Goal: Information Seeking & Learning: Learn about a topic

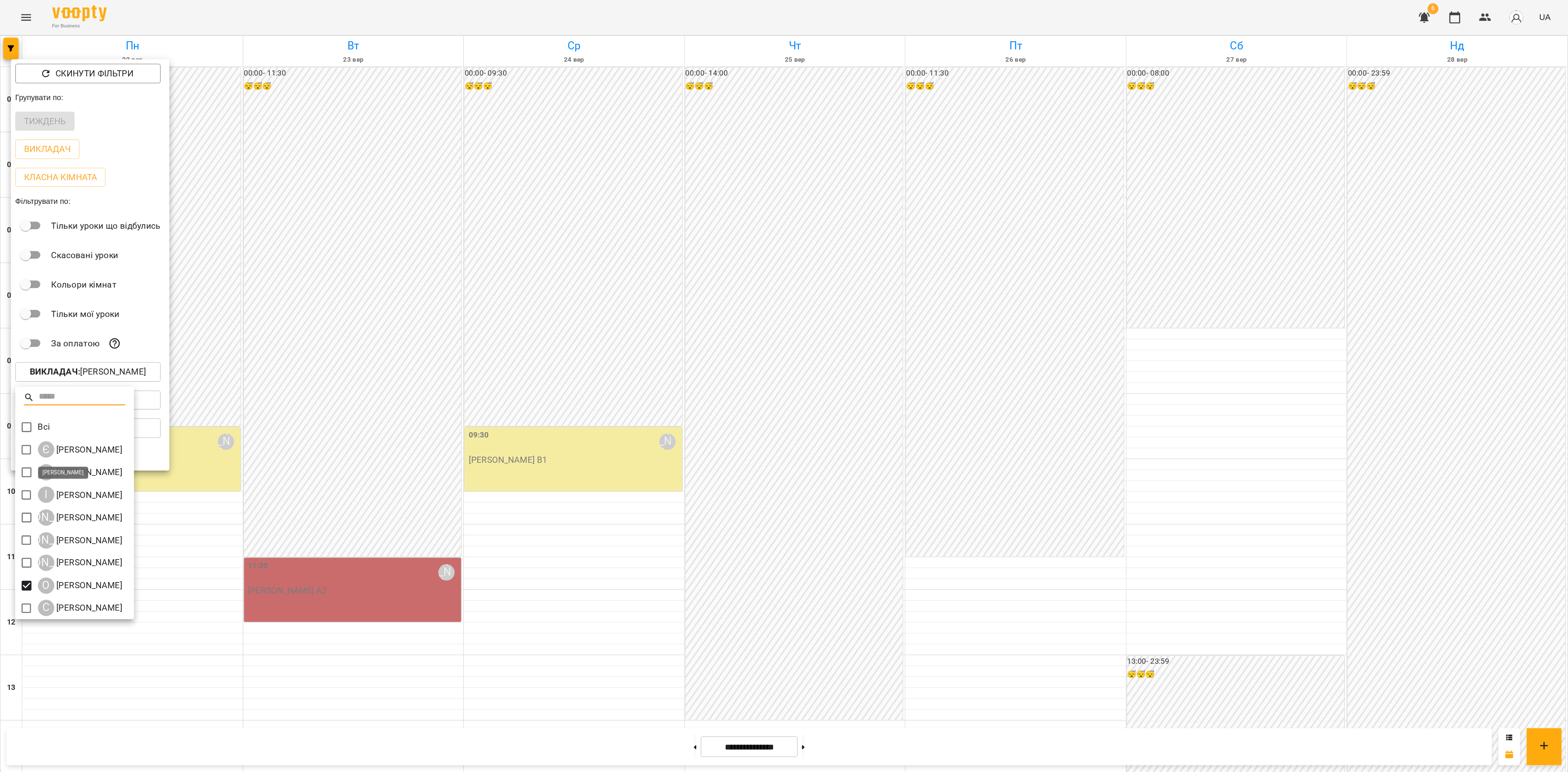
scroll to position [61, 0]
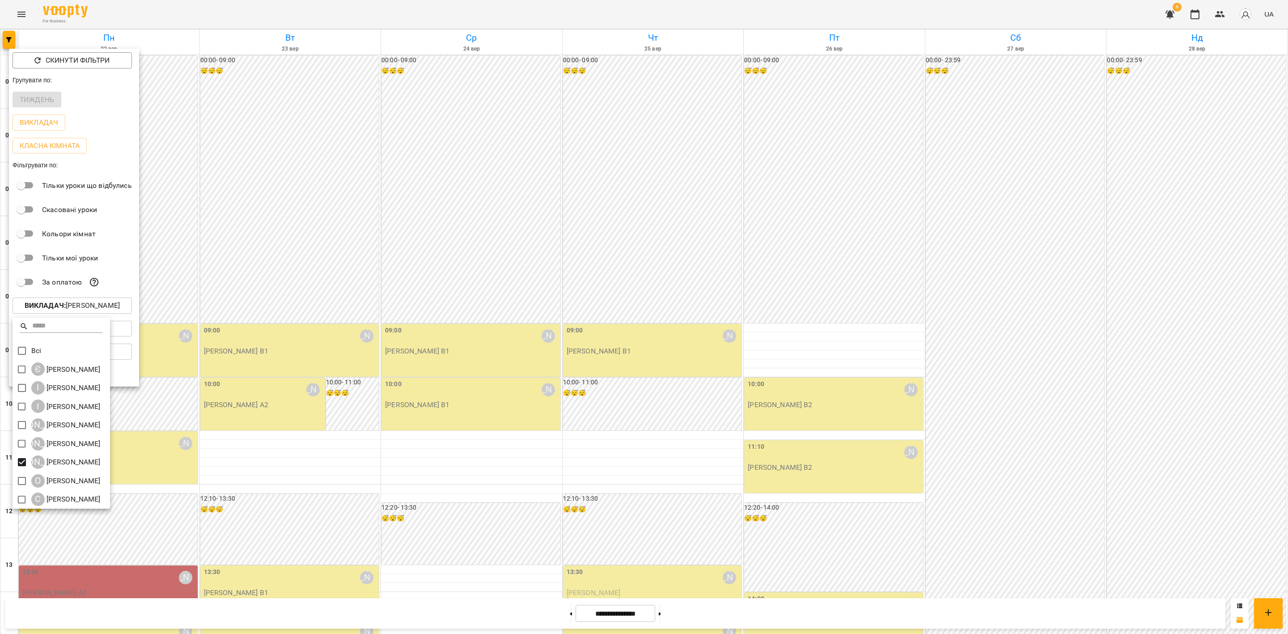
click at [679, 460] on div at bounding box center [644, 317] width 1288 height 634
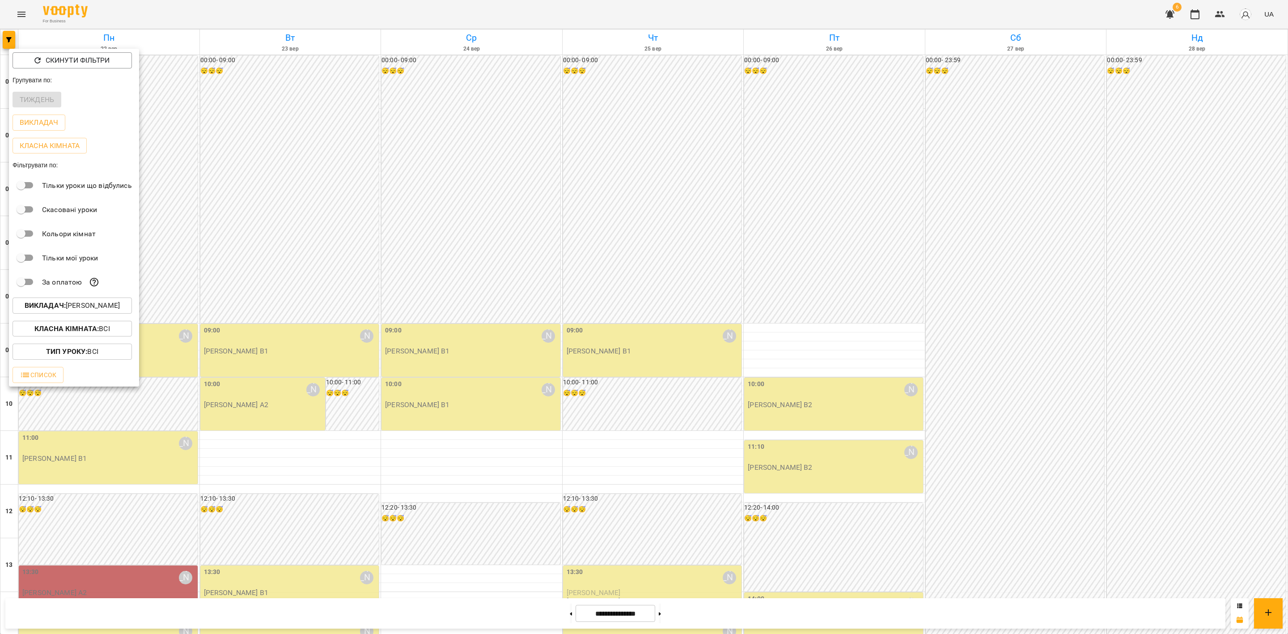
click at [879, 450] on div at bounding box center [644, 317] width 1288 height 634
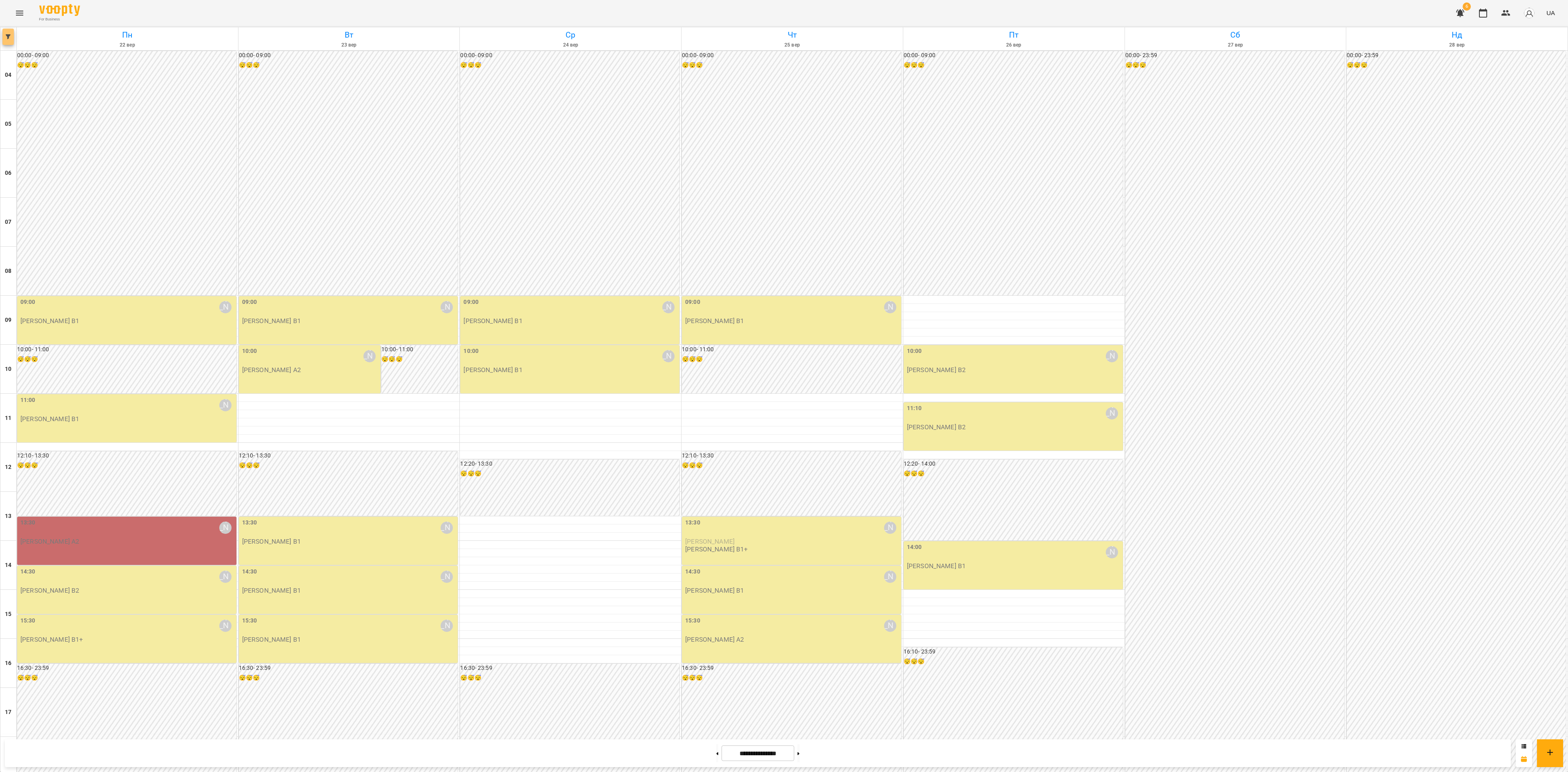
click at [4, 42] on button "button" at bounding box center [8, 37] width 12 height 16
click at [79, 284] on p "Викладач : [PERSON_NAME]" at bounding box center [66, 280] width 87 height 10
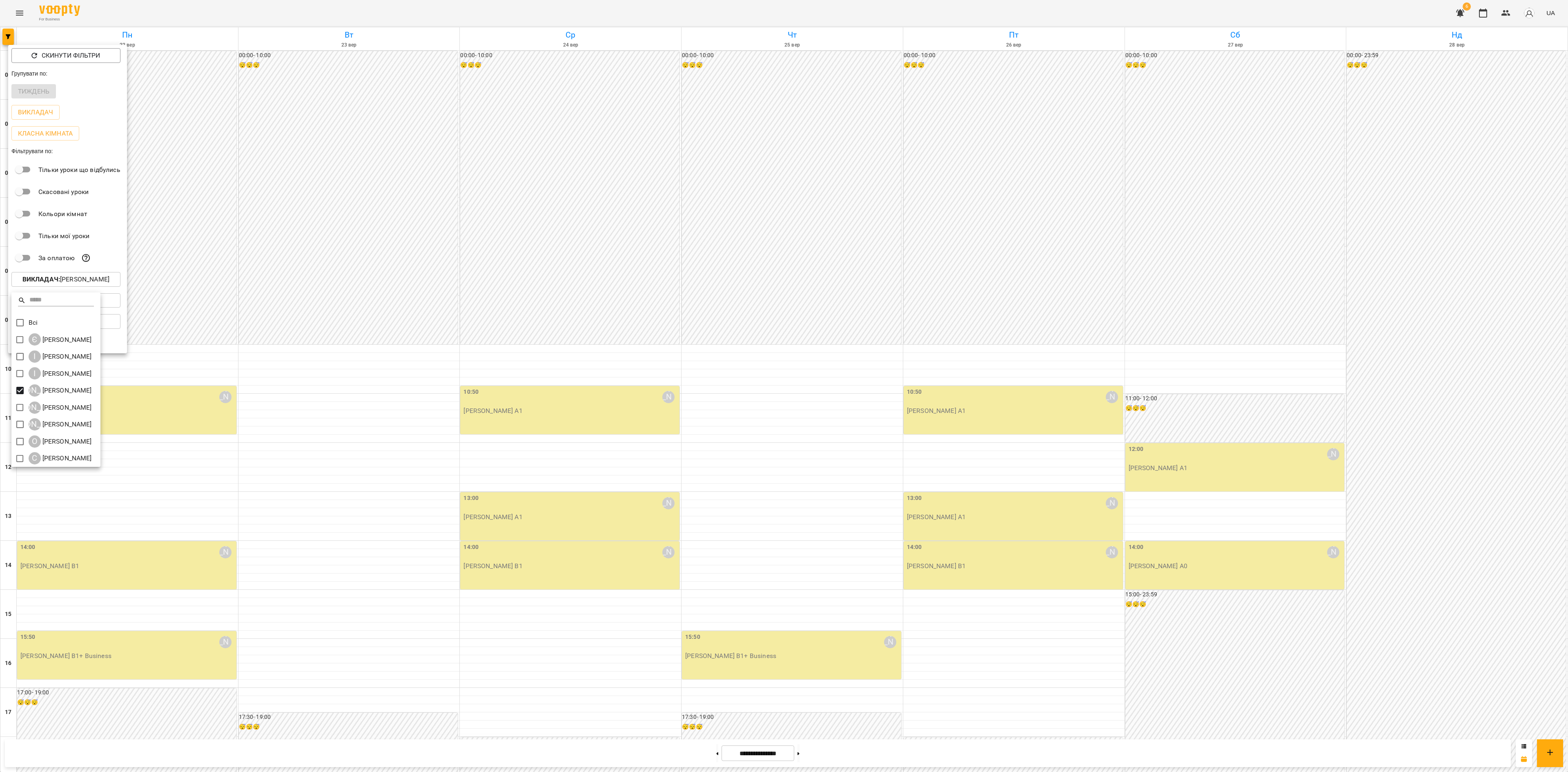
click at [484, 393] on div at bounding box center [784, 386] width 1568 height 772
click at [470, 407] on div at bounding box center [784, 386] width 1568 height 772
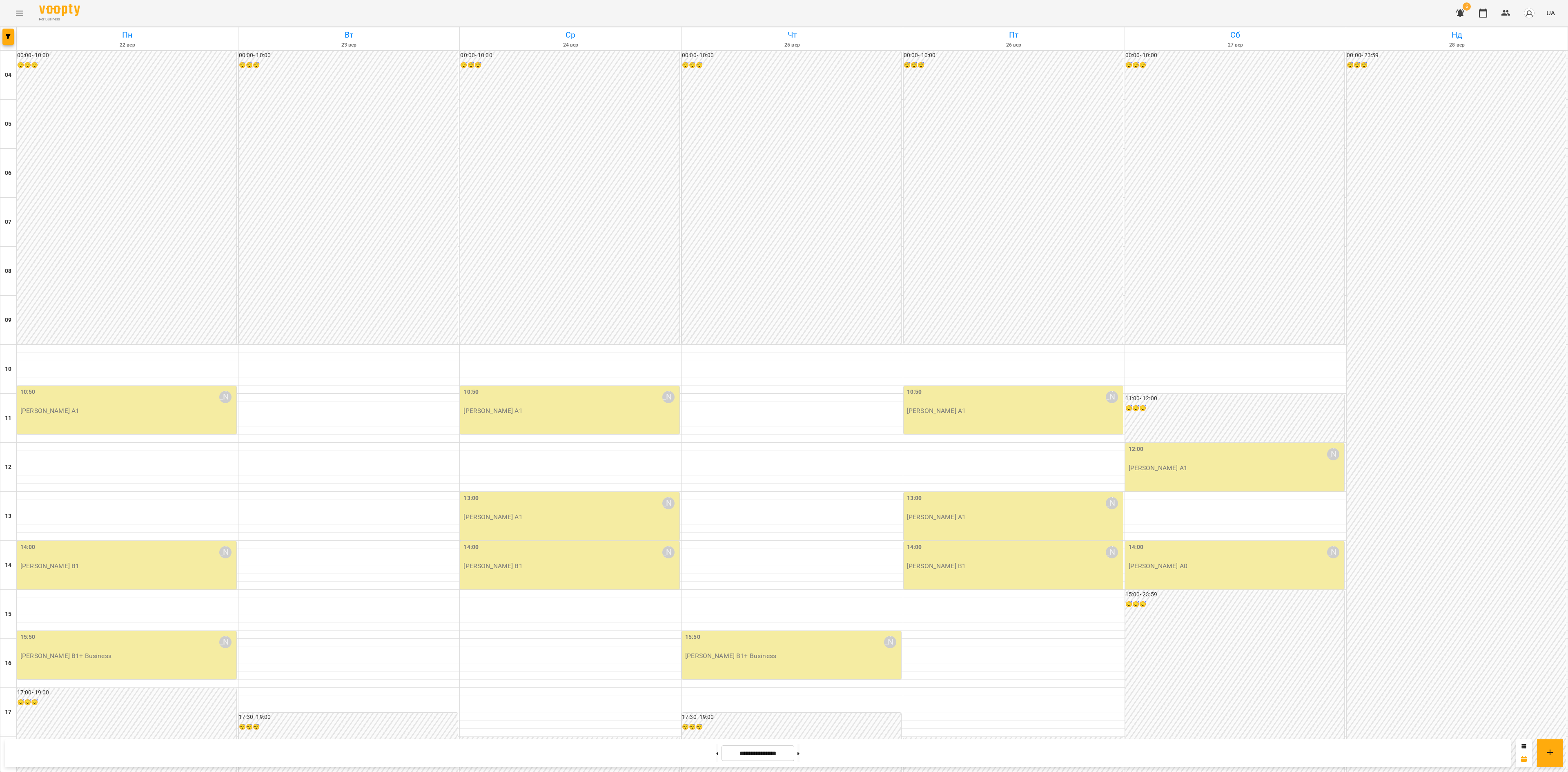
scroll to position [248, 0]
click at [8, 34] on button "button" at bounding box center [8, 37] width 12 height 16
click at [79, 281] on p "Викладач : [PERSON_NAME]" at bounding box center [66, 280] width 87 height 10
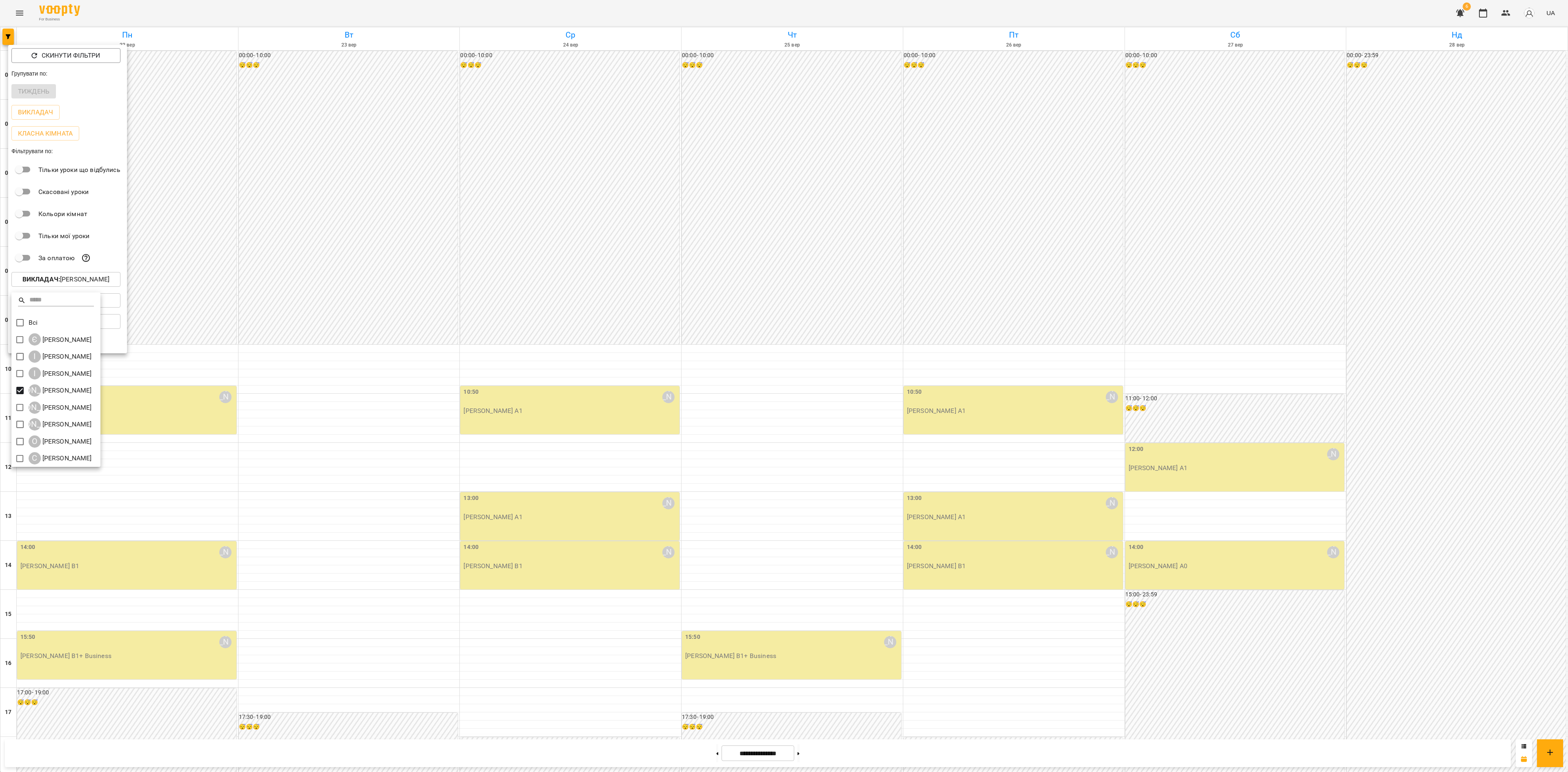
click at [11, 389] on div at bounding box center [784, 386] width 1568 height 772
click at [63, 284] on p "Викладач : [PERSON_NAME]" at bounding box center [66, 280] width 87 height 10
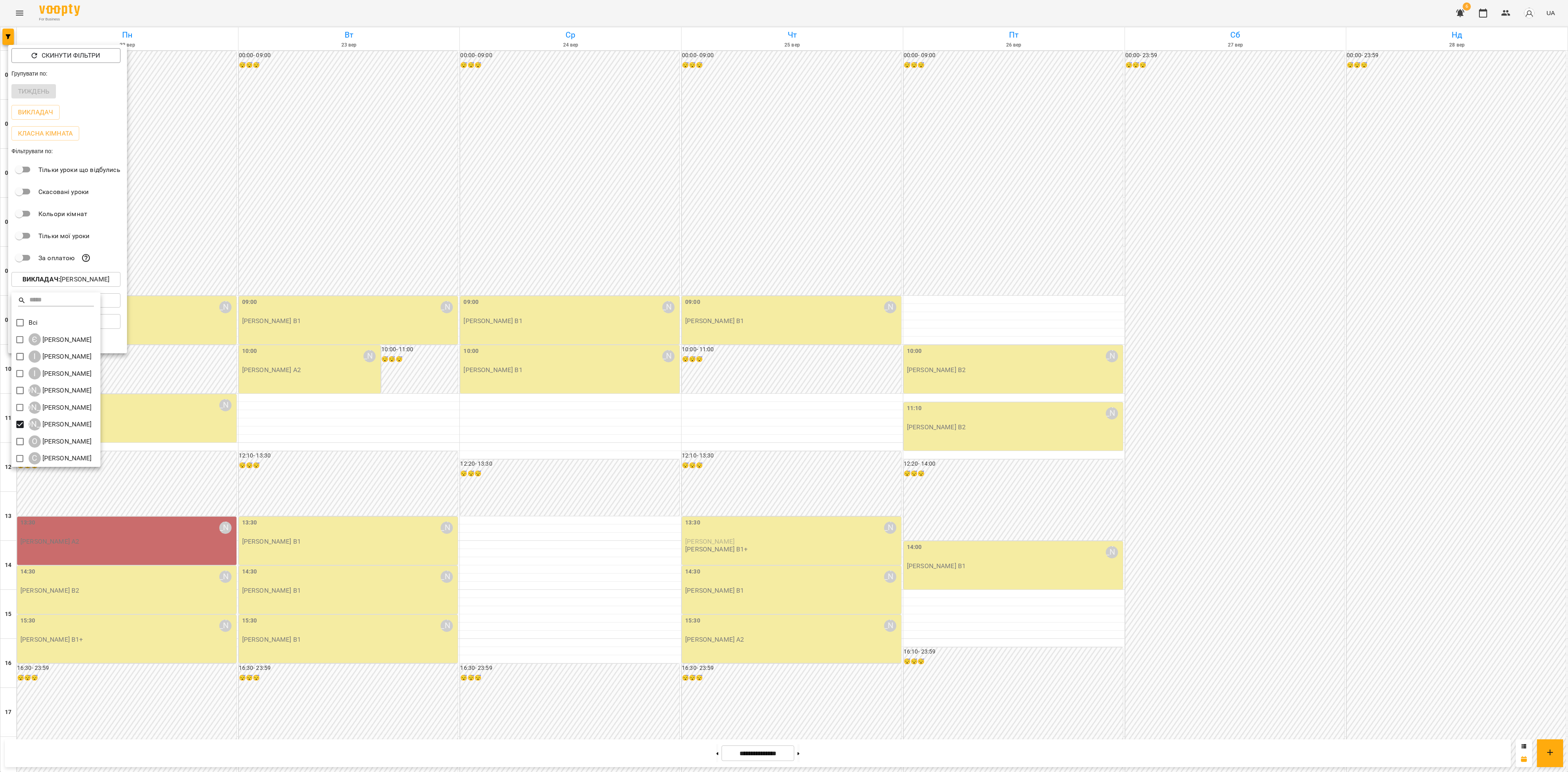
click at [677, 471] on div at bounding box center [784, 386] width 1568 height 772
drag, startPoint x: 759, startPoint y: 476, endPoint x: 770, endPoint y: 481, distance: 12.1
click at [766, 480] on div at bounding box center [784, 386] width 1568 height 772
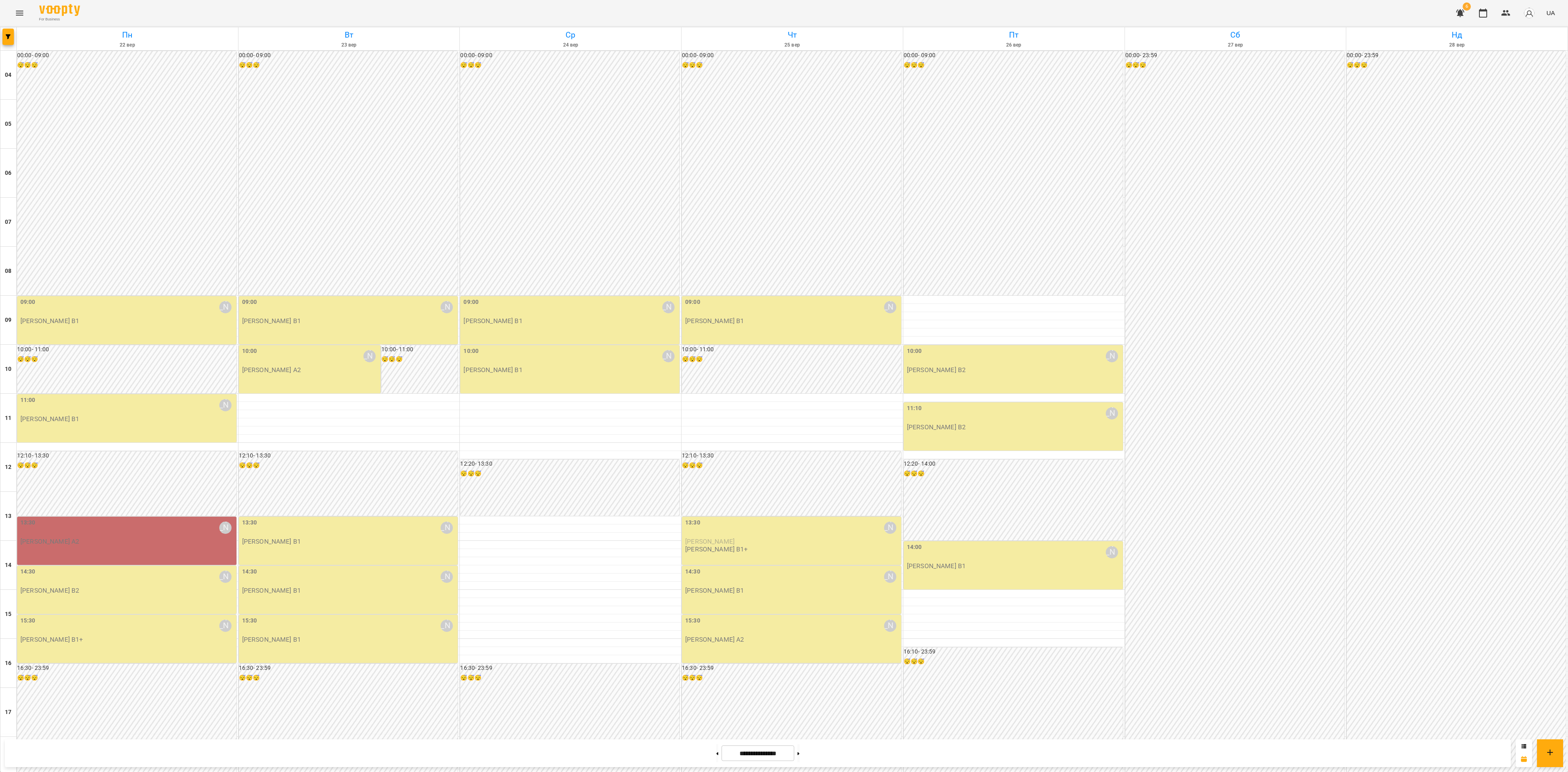
scroll to position [166, 0]
drag, startPoint x: 4, startPoint y: 42, endPoint x: 7, endPoint y: 40, distance: 3.6
click at [7, 40] on button "button" at bounding box center [8, 37] width 12 height 16
click at [69, 282] on p "Викладач : [PERSON_NAME]" at bounding box center [66, 280] width 87 height 10
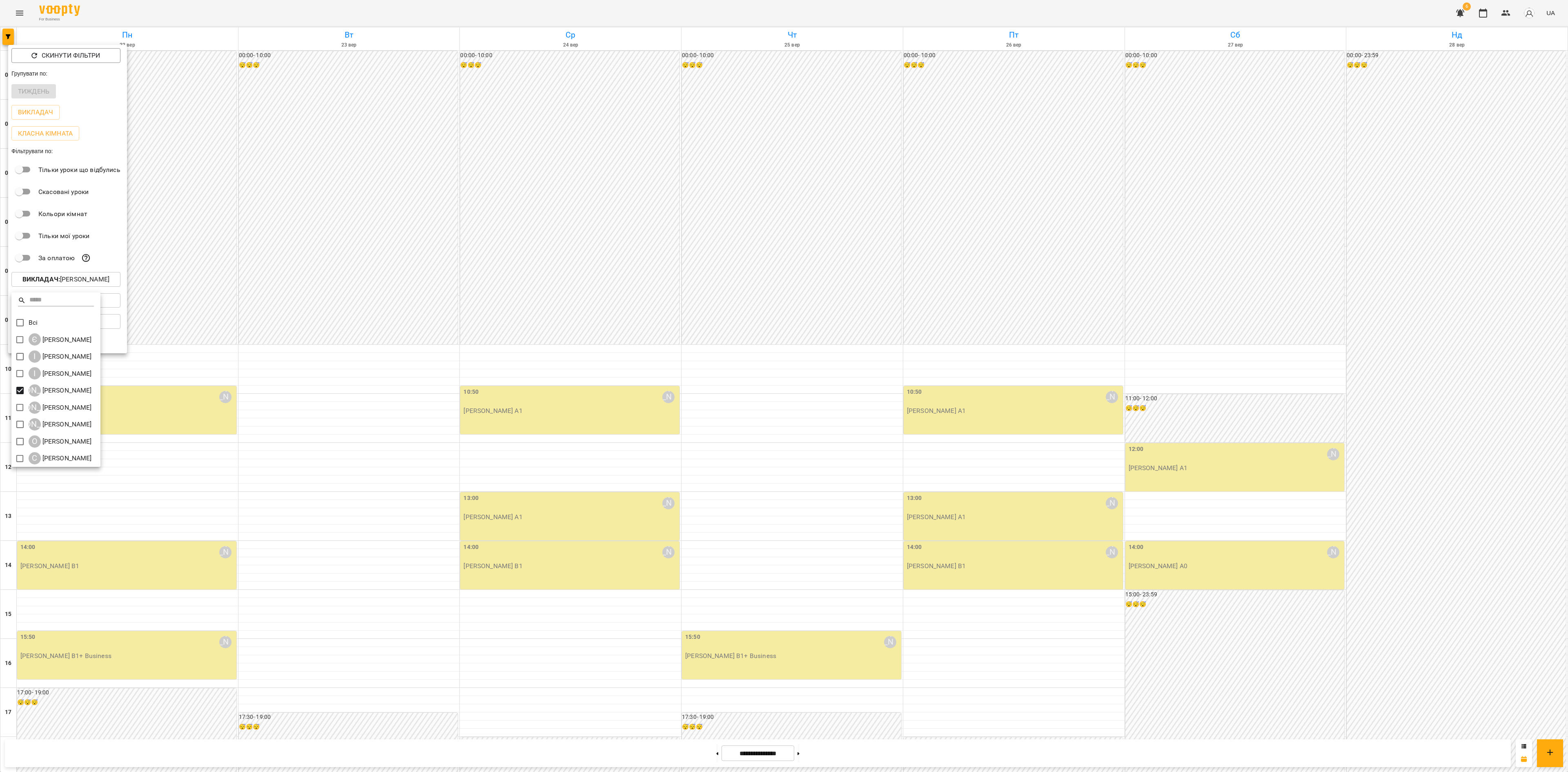
click at [764, 578] on div at bounding box center [784, 386] width 1568 height 772
click at [70, 283] on p "Викладач : [PERSON_NAME]" at bounding box center [66, 280] width 87 height 10
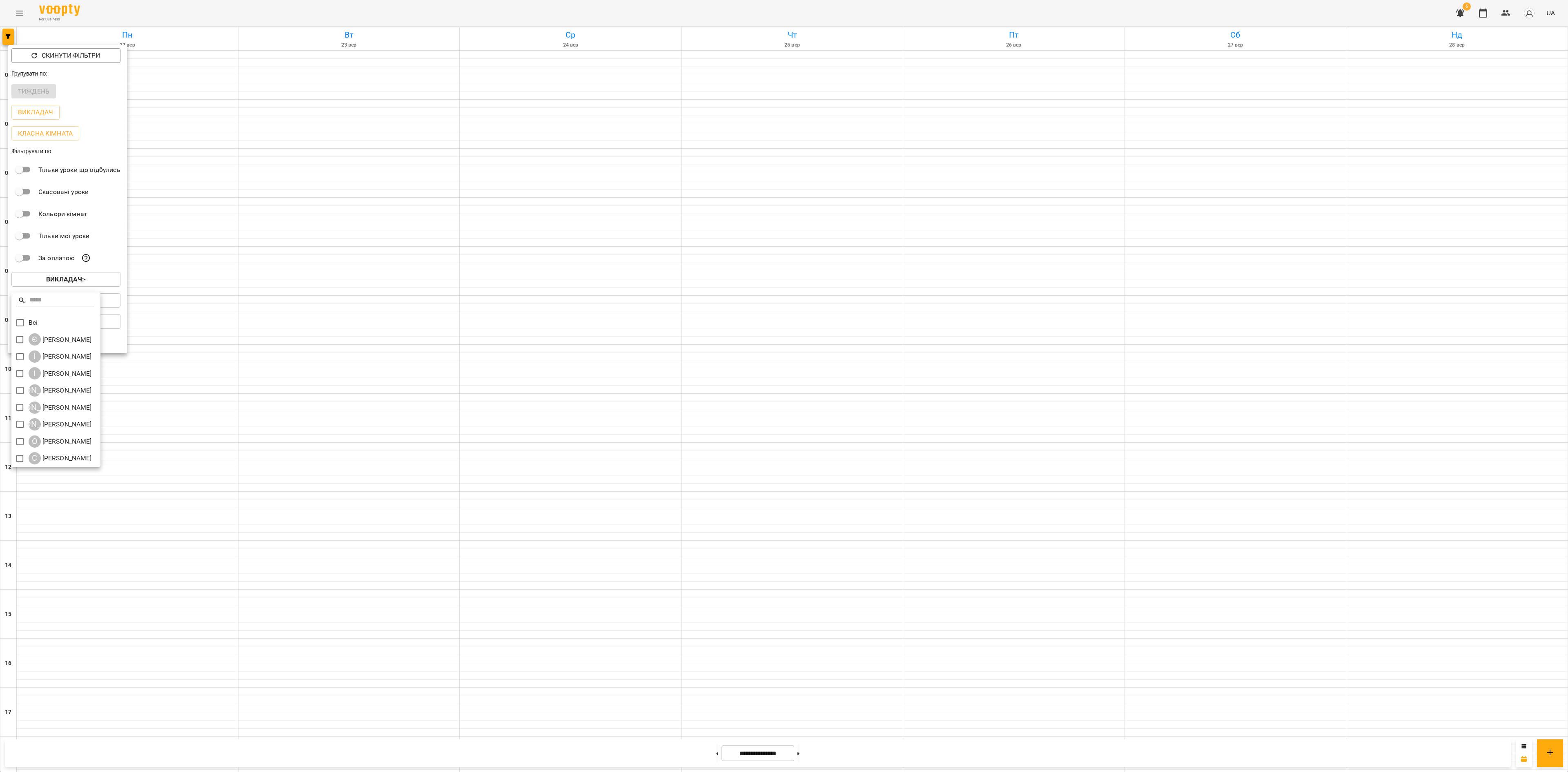
click at [17, 417] on div "Всі Є [PERSON_NAME] І [PERSON_NAME] І [PERSON_NAME] А [PERSON_NAME] К [PERSON_N…" at bounding box center [56, 379] width 89 height 174
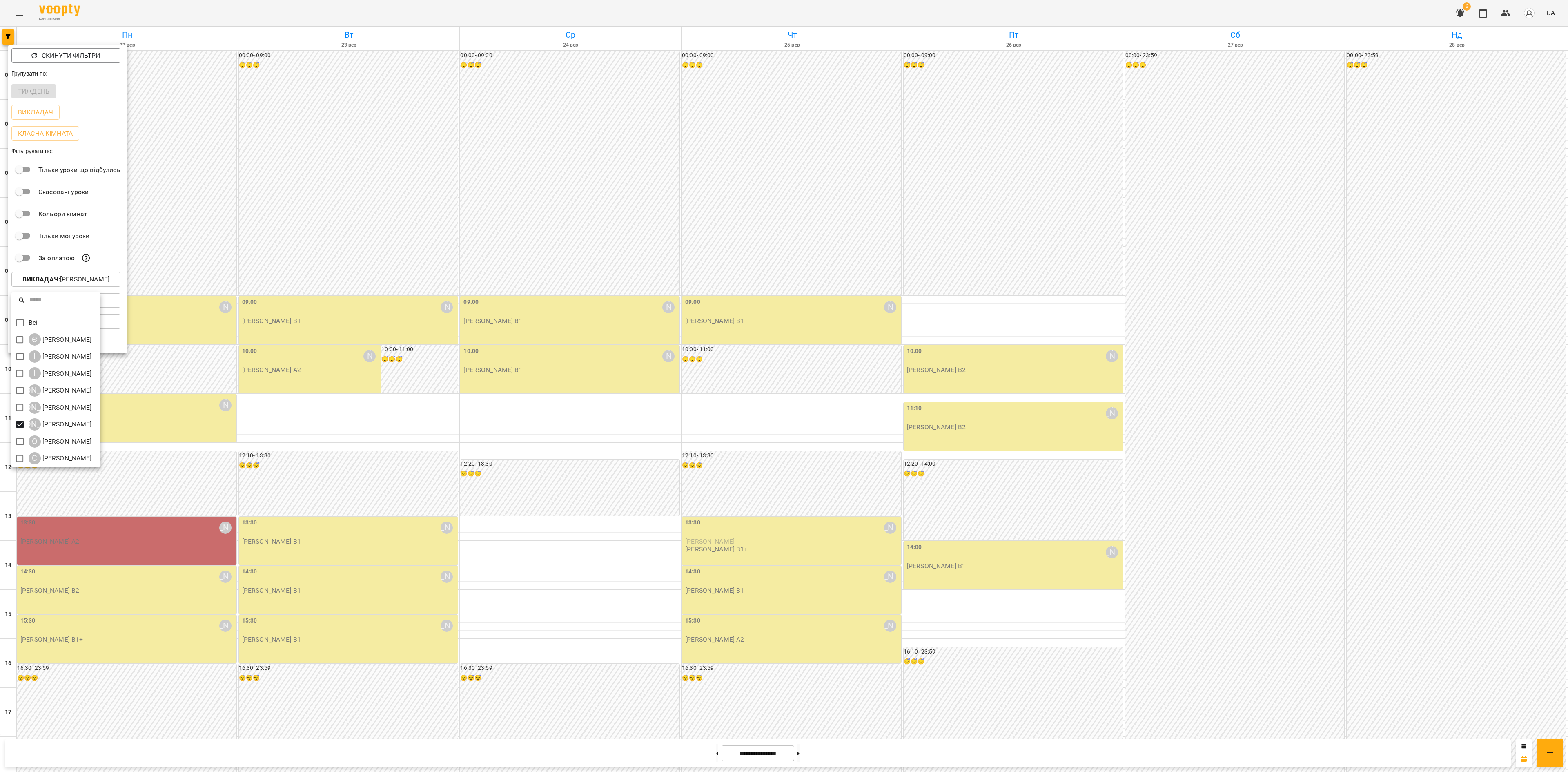
drag, startPoint x: 673, startPoint y: 605, endPoint x: 685, endPoint y: 608, distance: 12.4
click at [674, 578] on div at bounding box center [784, 386] width 1568 height 772
click at [812, 578] on div at bounding box center [784, 386] width 1568 height 772
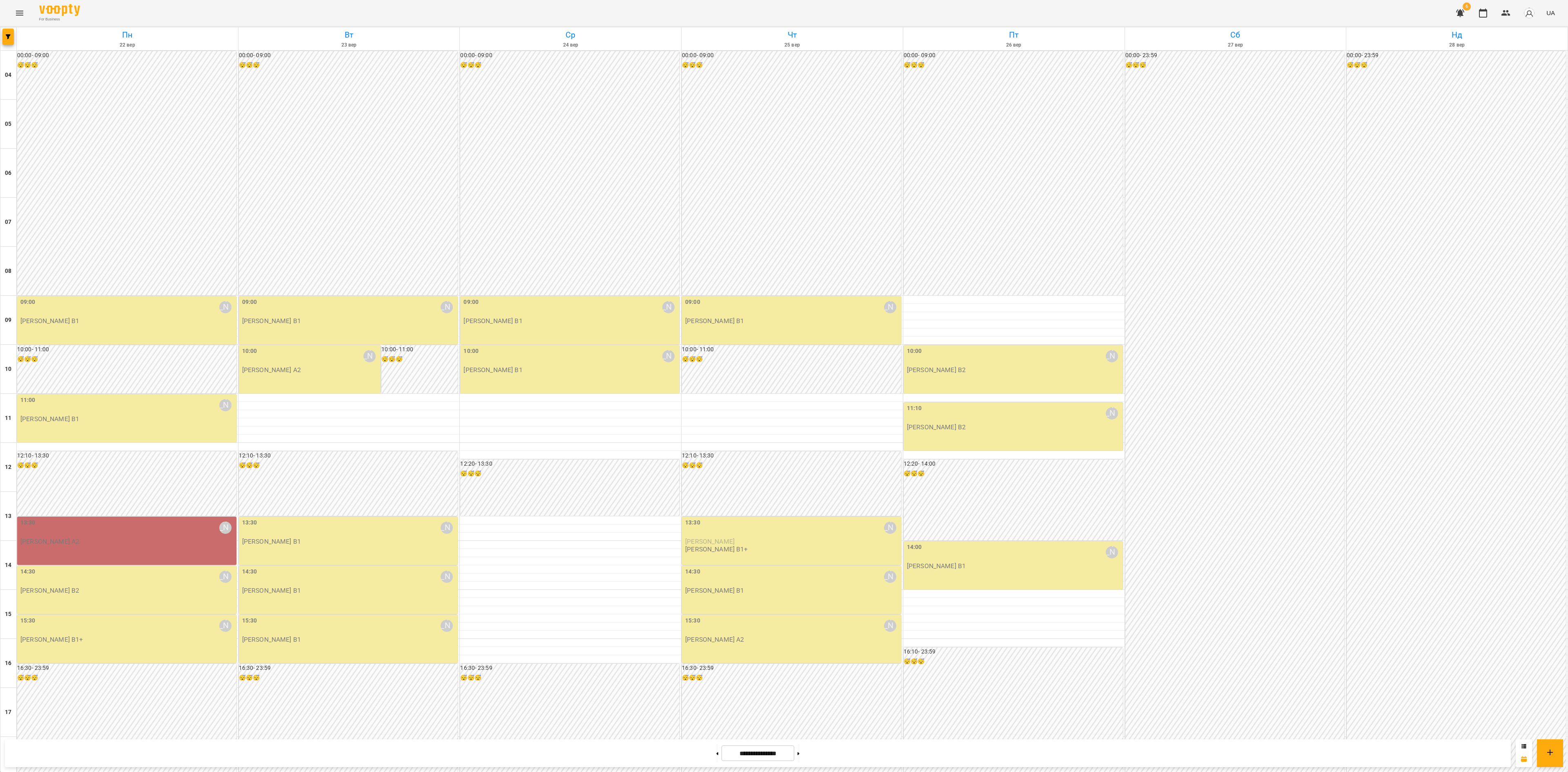
click at [813, 578] on div "Скинути фільтри Групувати по: Тиждень Викладач Класна кімната Фільтрувати по: Т…" at bounding box center [784, 386] width 1568 height 772
click at [800, 578] on icon at bounding box center [798, 754] width 2 height 4
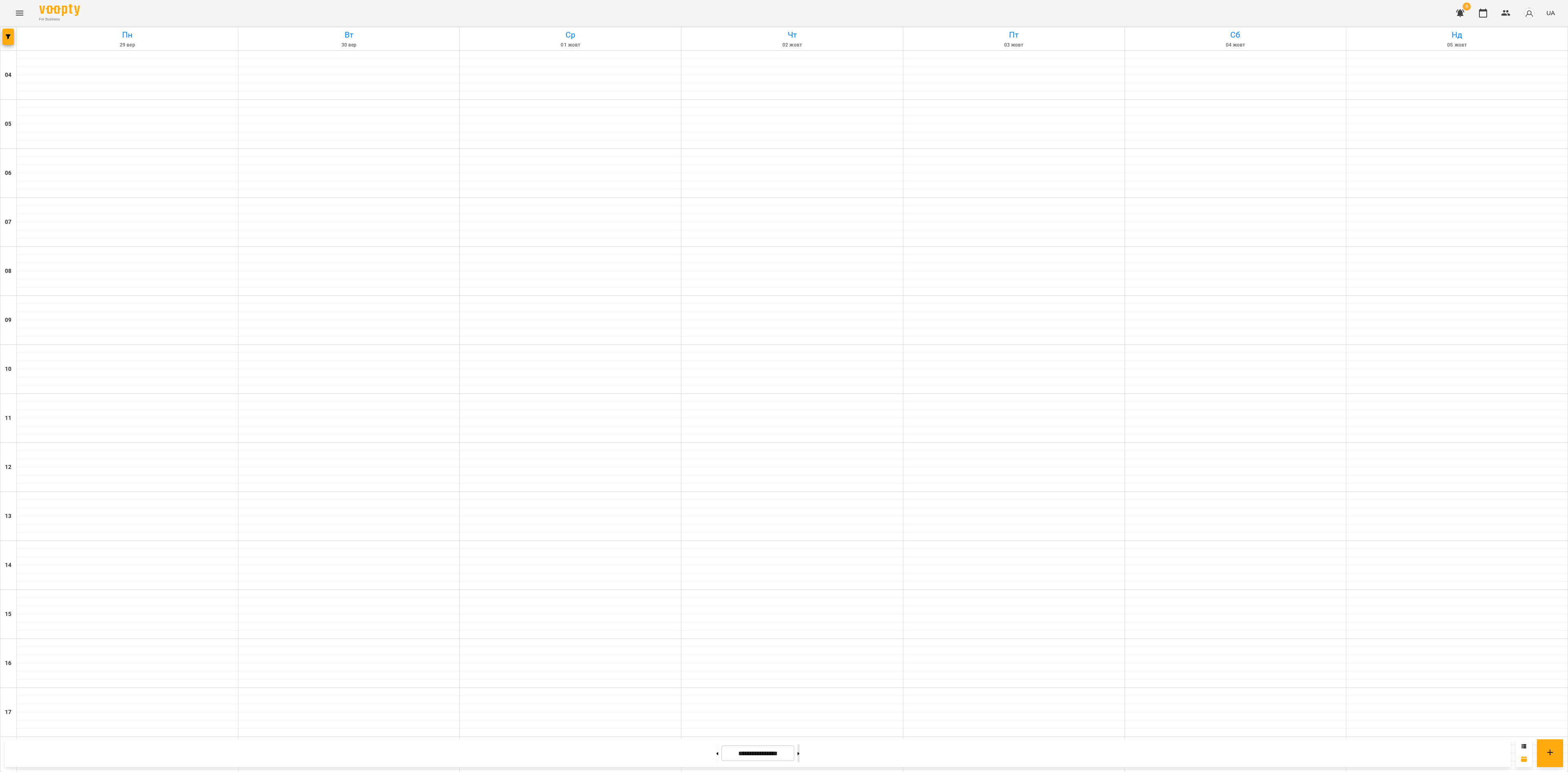
click at [800, 578] on icon at bounding box center [798, 754] width 2 height 4
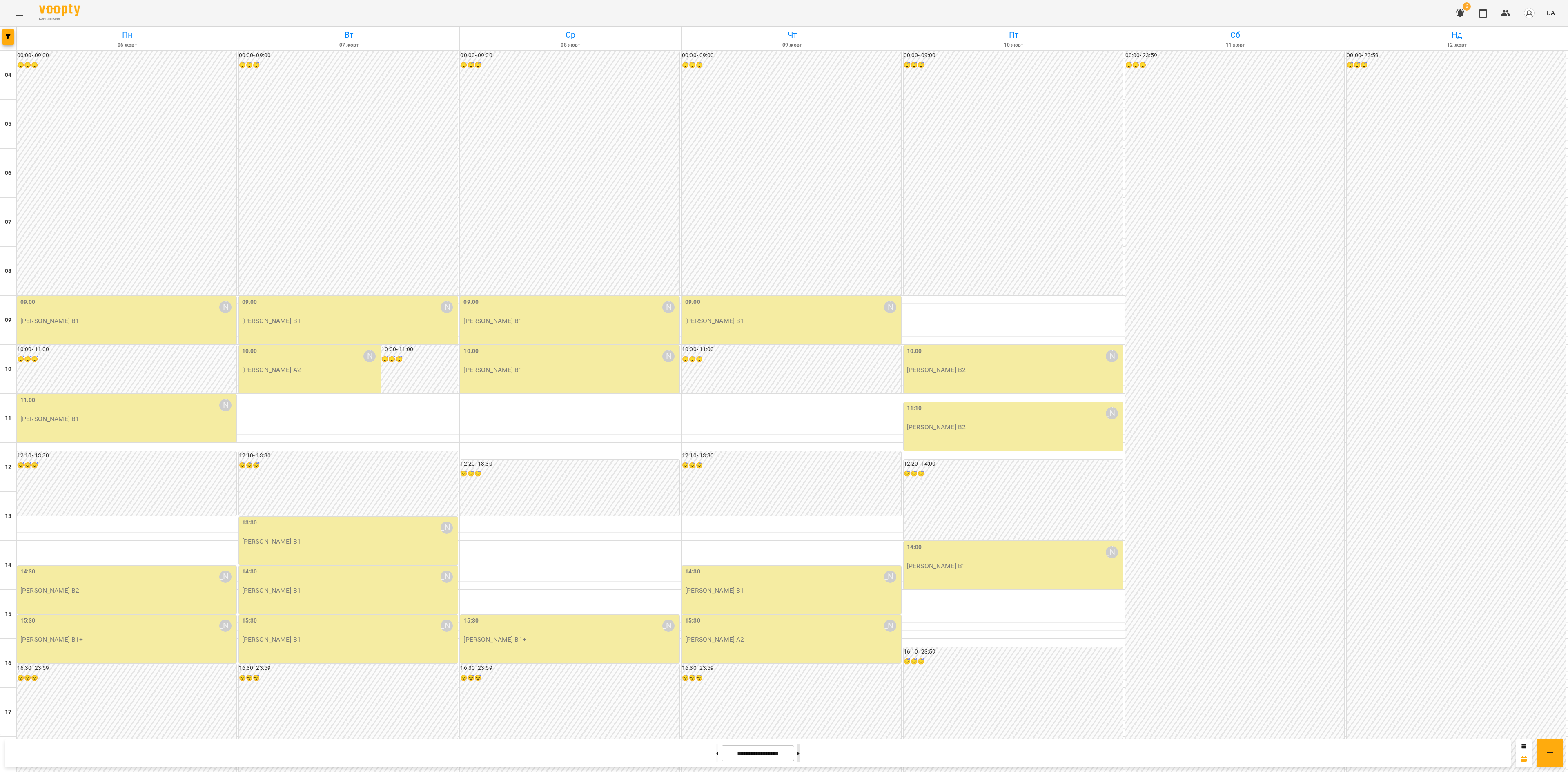
click at [800, 578] on button at bounding box center [798, 754] width 2 height 18
type input "**********"
click at [10, 39] on button "button" at bounding box center [8, 37] width 12 height 16
click at [92, 278] on button "Викладач : [PERSON_NAME]" at bounding box center [66, 280] width 109 height 15
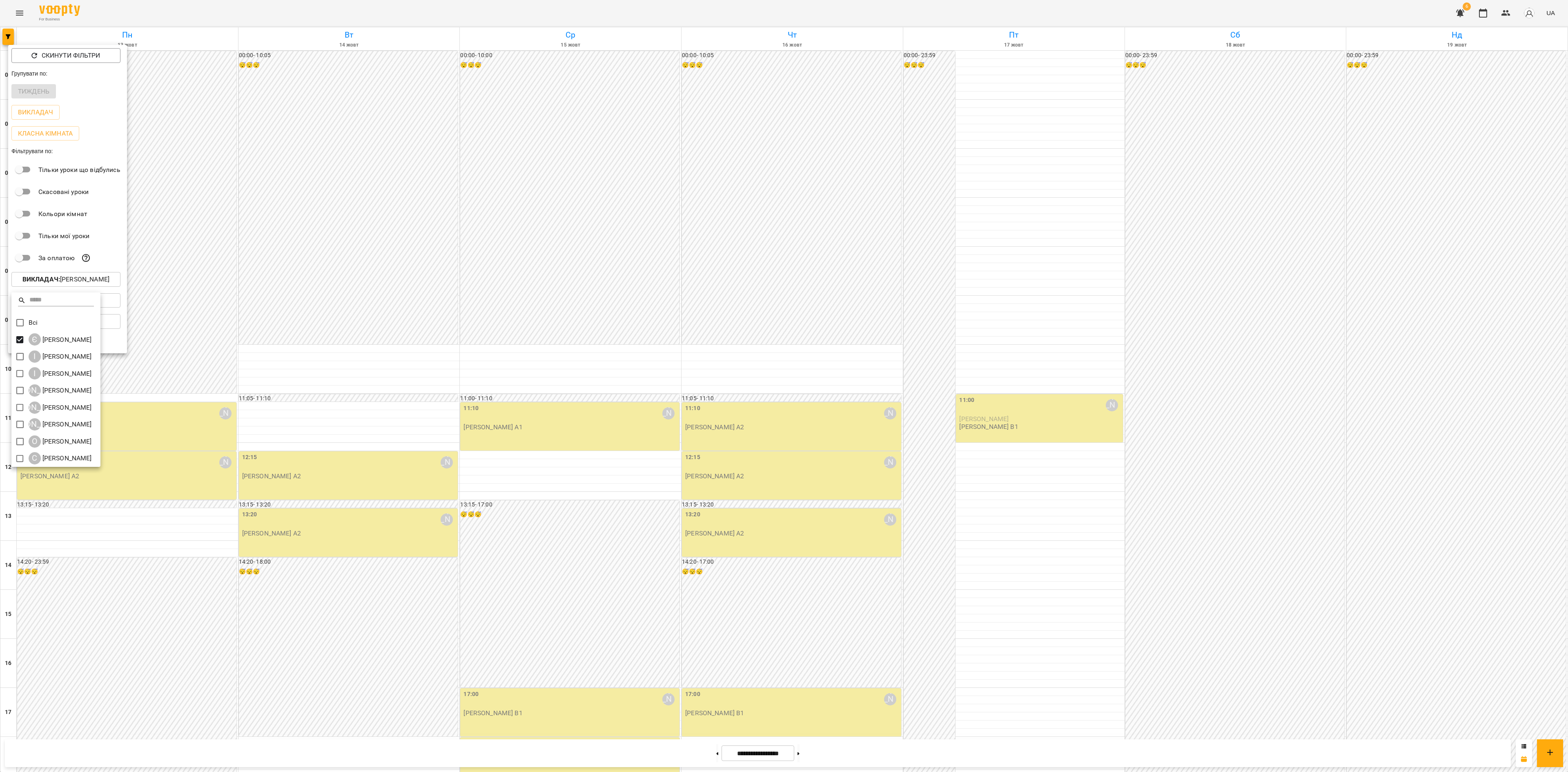
click at [444, 532] on div at bounding box center [784, 386] width 1568 height 772
click at [596, 460] on div at bounding box center [784, 386] width 1568 height 772
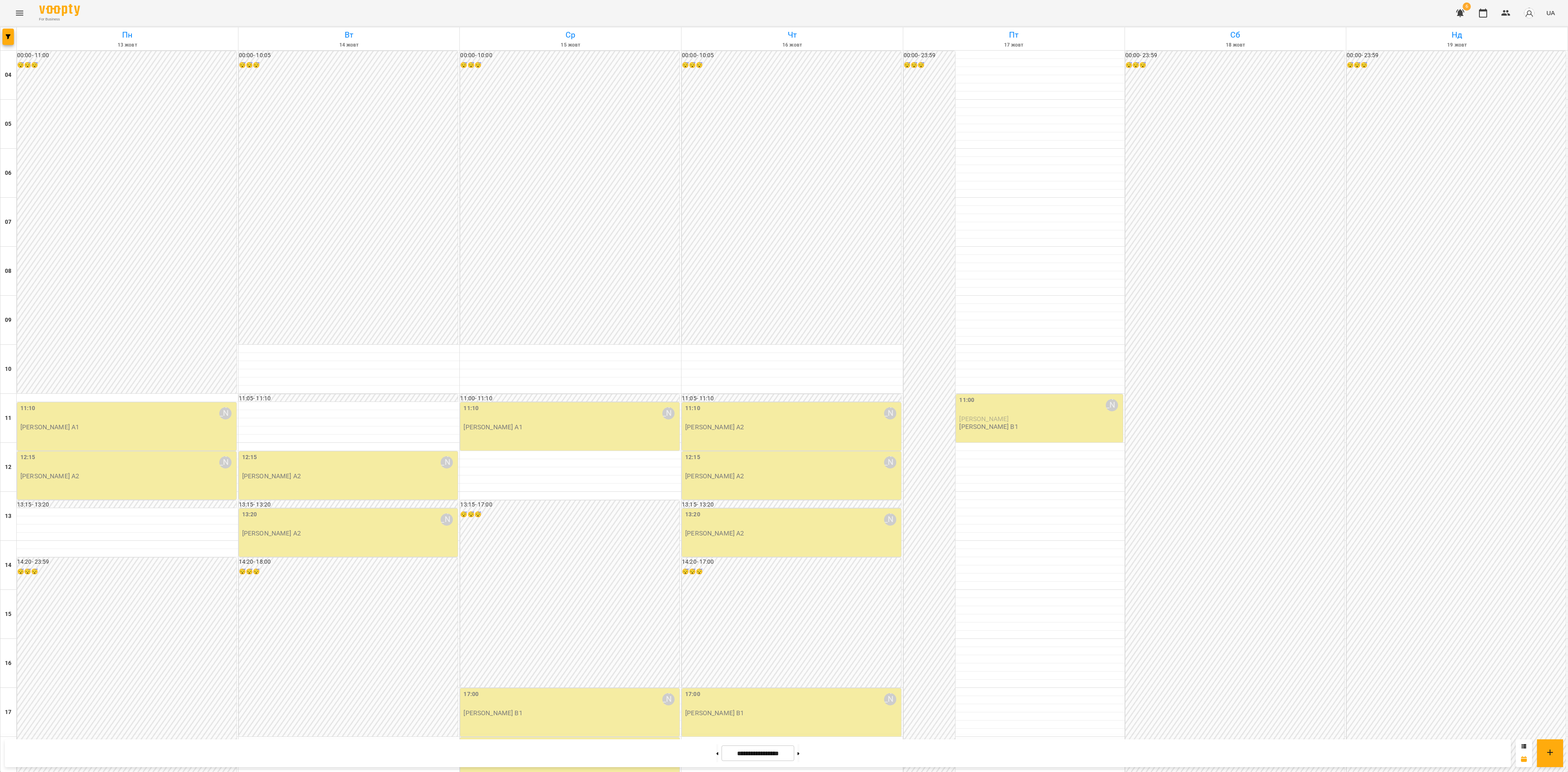
click at [571, 458] on div "Скинути фільтри Групувати по: Тиждень Викладач Класна кімната Фільтрувати по: Т…" at bounding box center [784, 386] width 1568 height 772
click at [5, 37] on span "button" at bounding box center [8, 37] width 12 height 5
click at [80, 282] on p "Викладач : [PERSON_NAME]" at bounding box center [66, 280] width 87 height 10
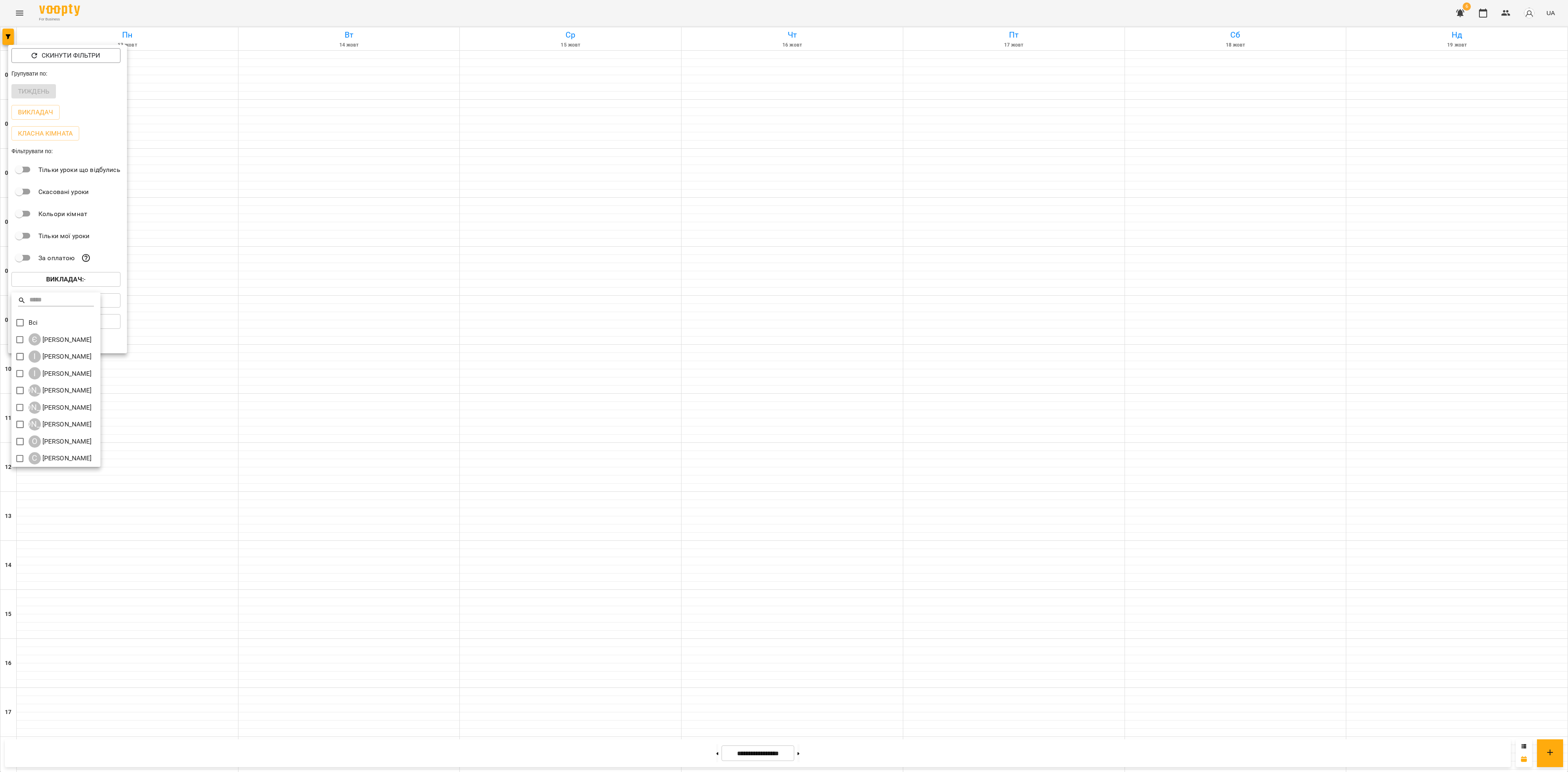
click at [315, 241] on div at bounding box center [784, 386] width 1568 height 772
click at [306, 236] on div at bounding box center [784, 386] width 1568 height 772
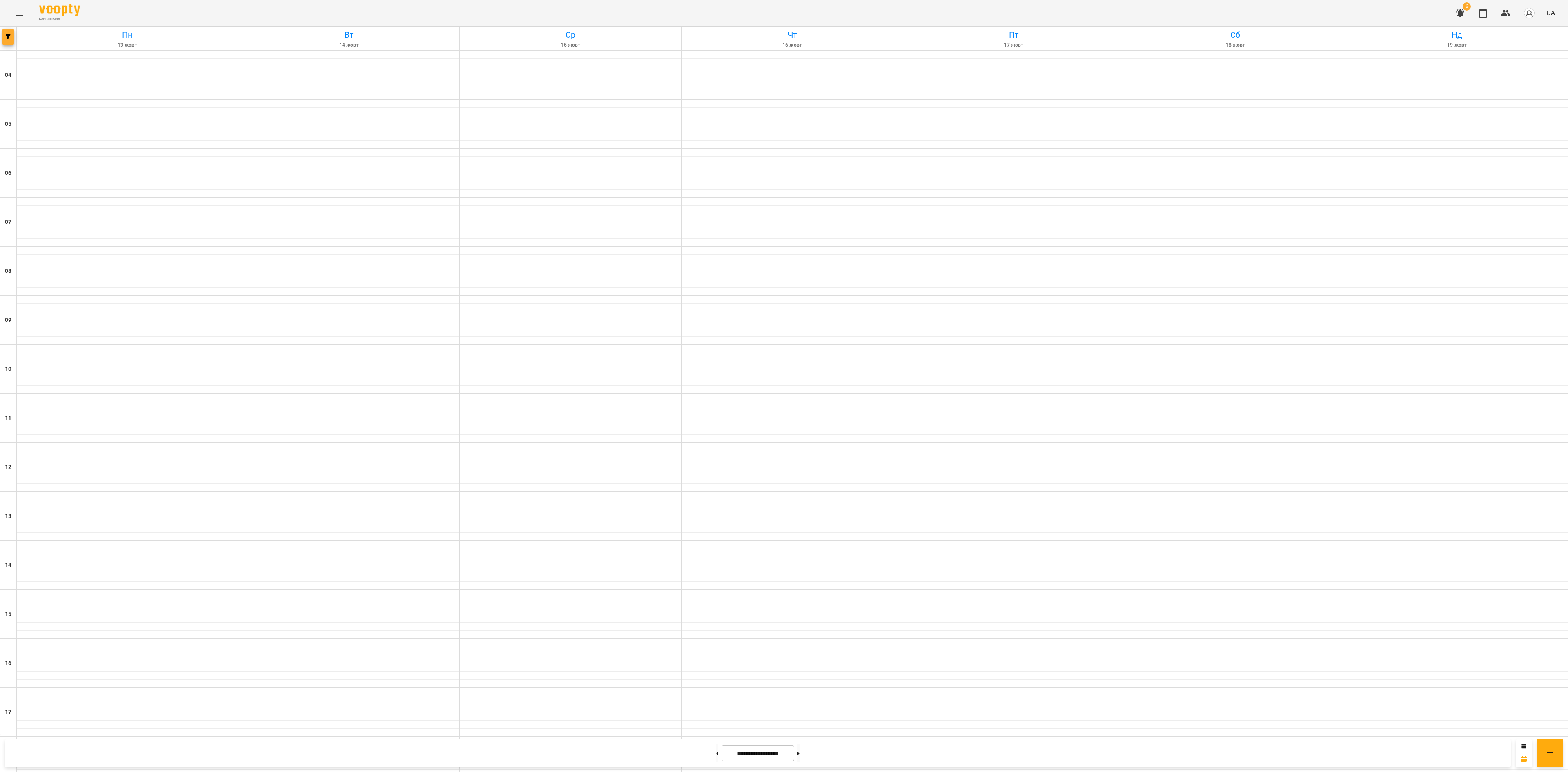
click at [5, 41] on button "button" at bounding box center [8, 37] width 12 height 16
click at [43, 284] on span "Викладач : -" at bounding box center [66, 280] width 96 height 10
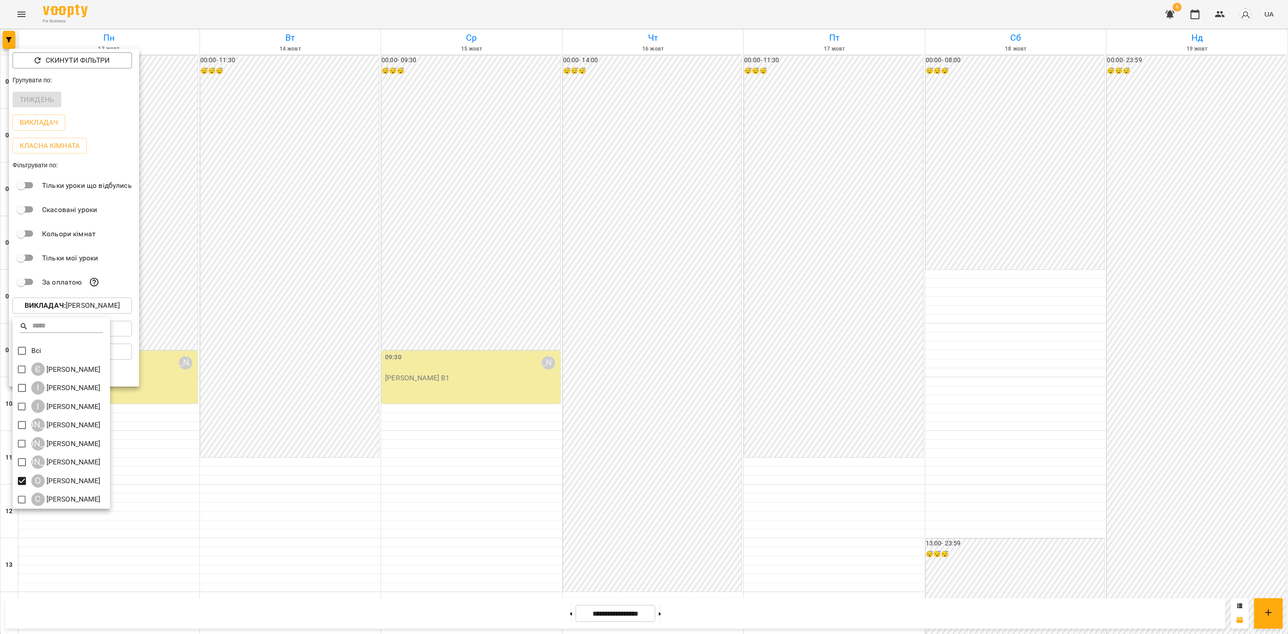
click at [546, 452] on div at bounding box center [644, 317] width 1288 height 634
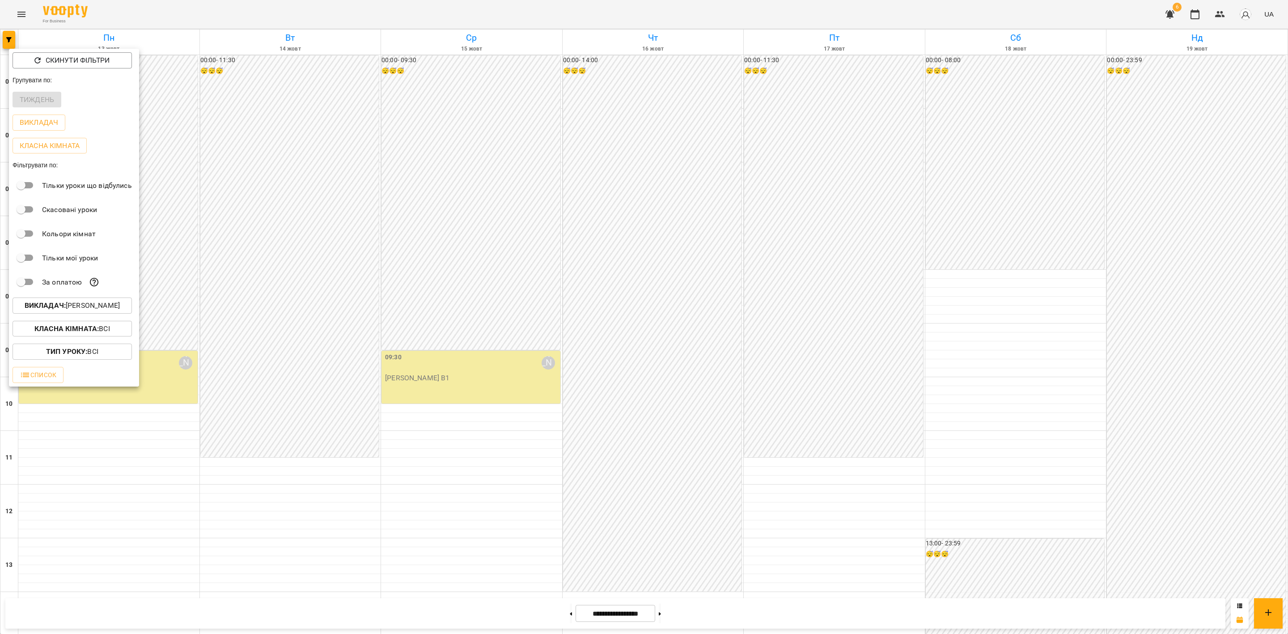
click at [543, 454] on div at bounding box center [644, 317] width 1288 height 634
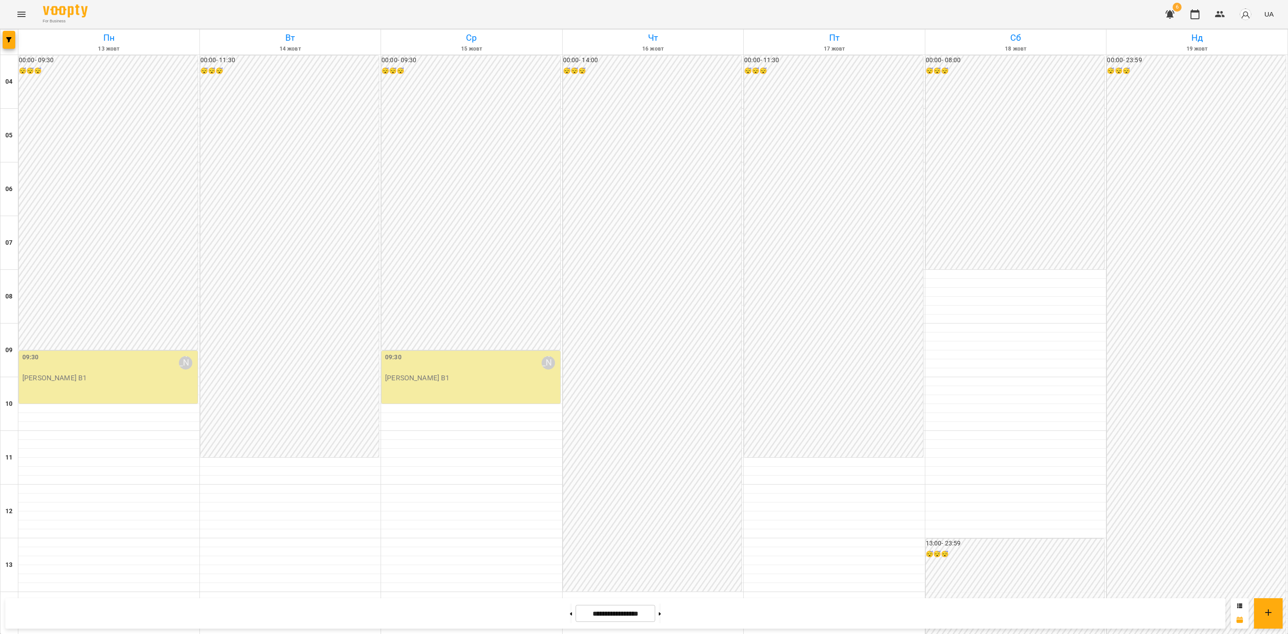
scroll to position [481, 0]
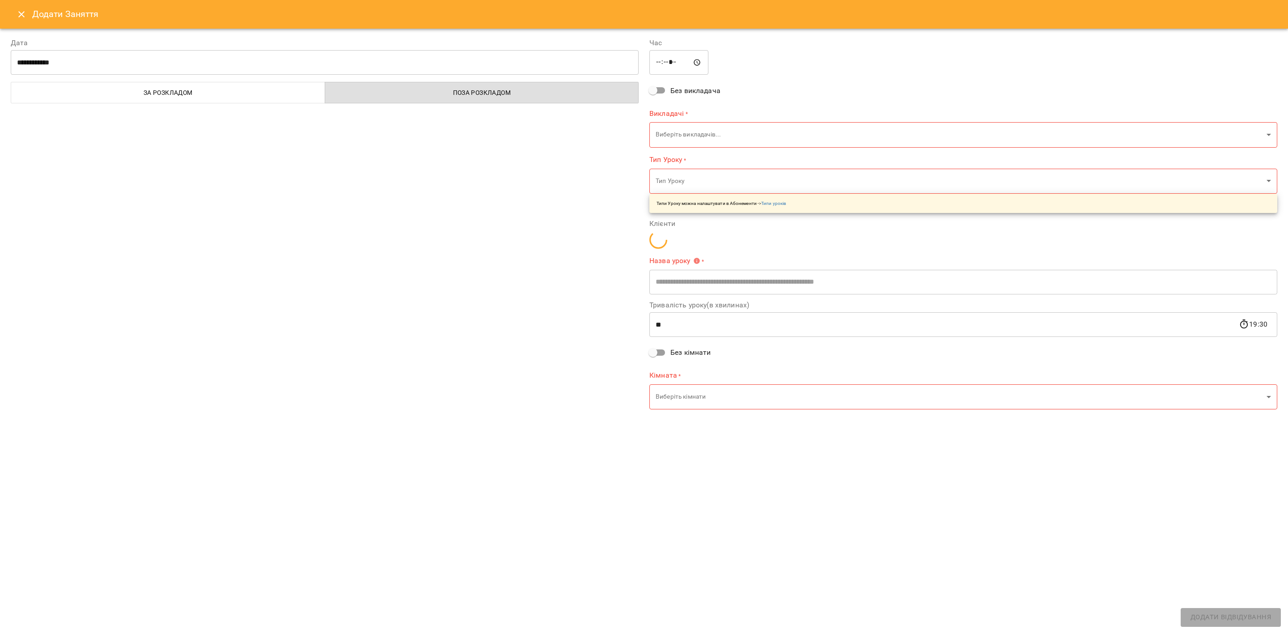
type input "**********"
click at [16, 17] on button "Close" at bounding box center [21, 14] width 21 height 21
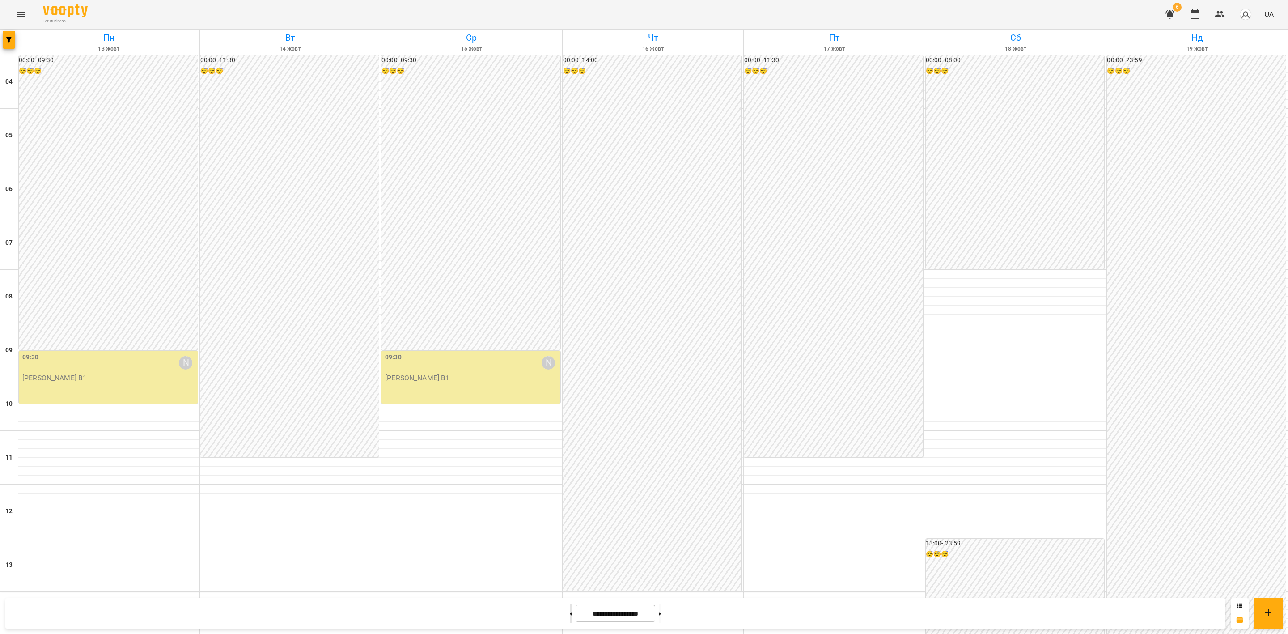
click at [570, 613] on button at bounding box center [571, 613] width 2 height 20
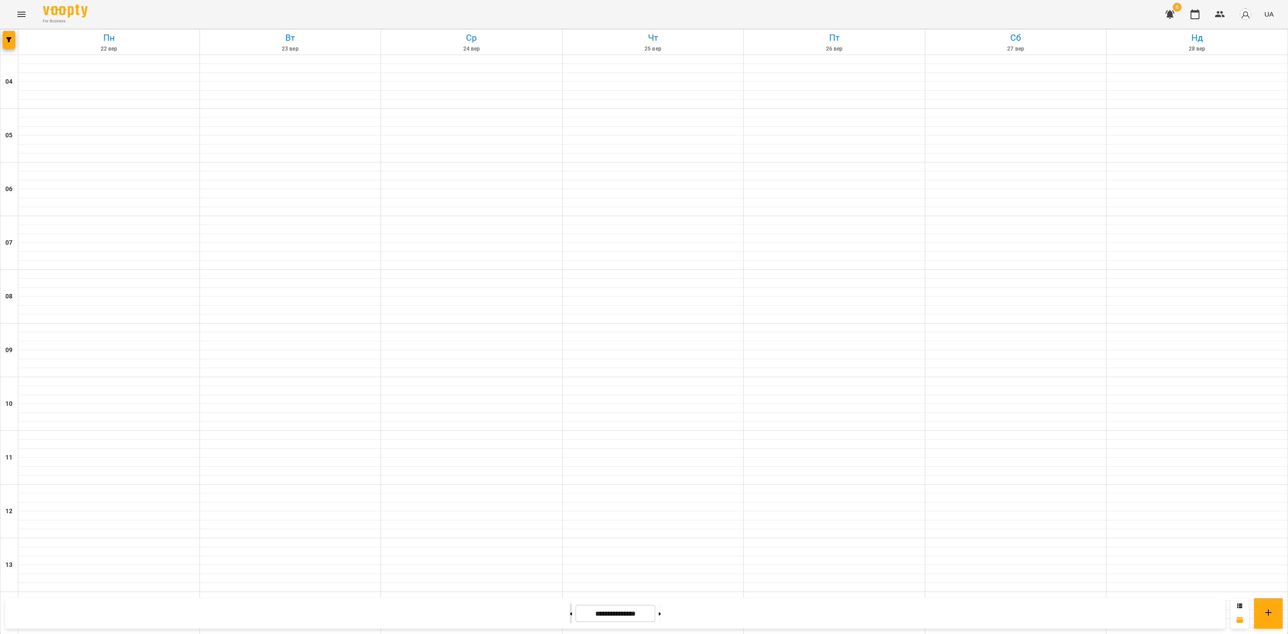
click at [570, 613] on button at bounding box center [571, 613] width 2 height 20
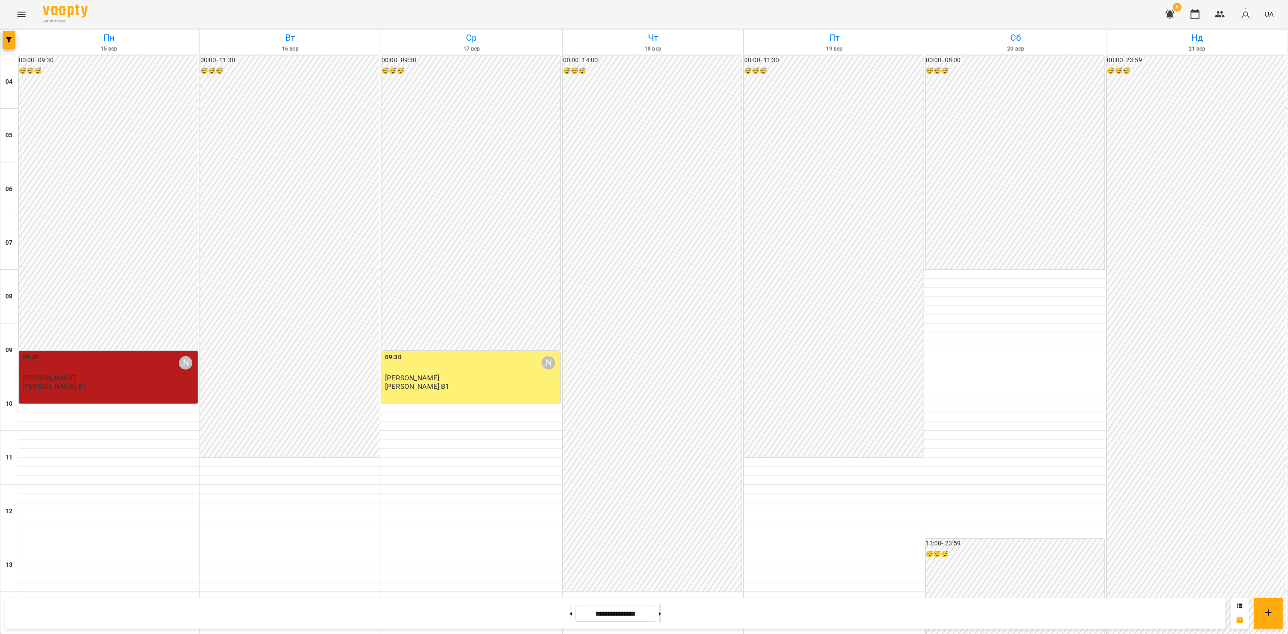
click at [661, 622] on button at bounding box center [660, 613] width 2 height 20
type input "**********"
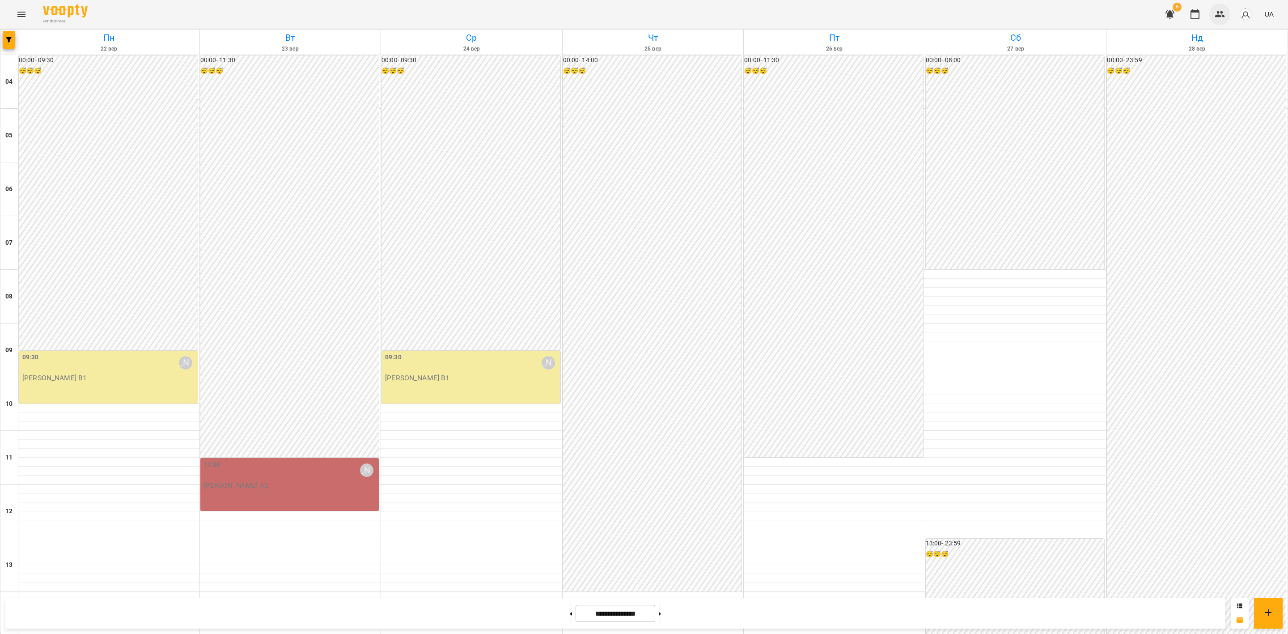
click at [1216, 13] on icon "button" at bounding box center [1220, 14] width 11 height 11
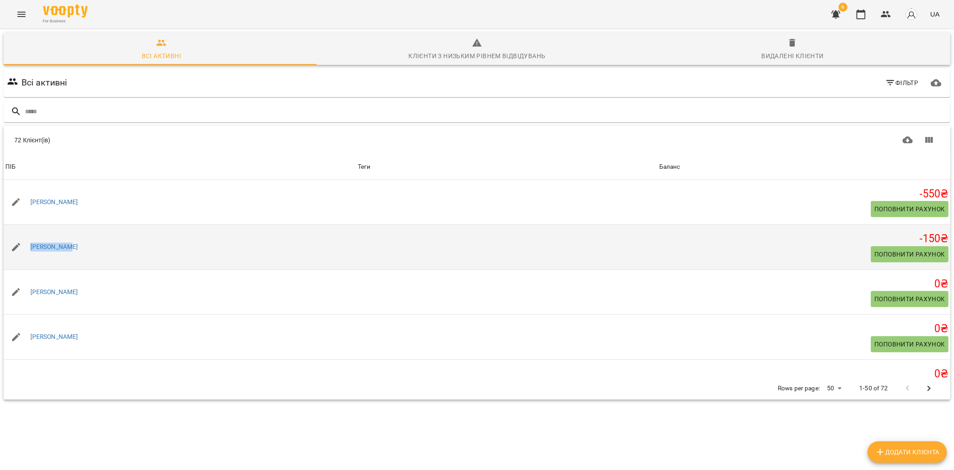
drag, startPoint x: 79, startPoint y: 247, endPoint x: 25, endPoint y: 225, distance: 58.4
click at [25, 225] on td "[PERSON_NAME]" at bounding box center [180, 247] width 352 height 45
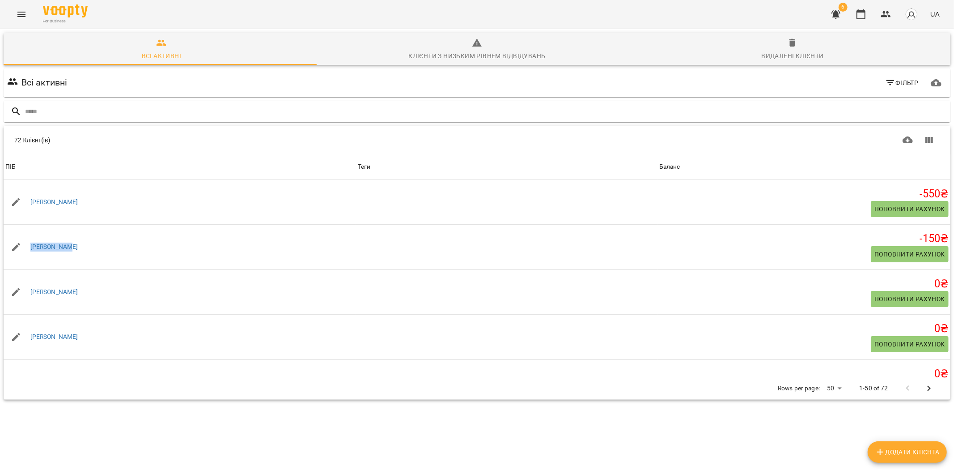
copy link "[PERSON_NAME]"
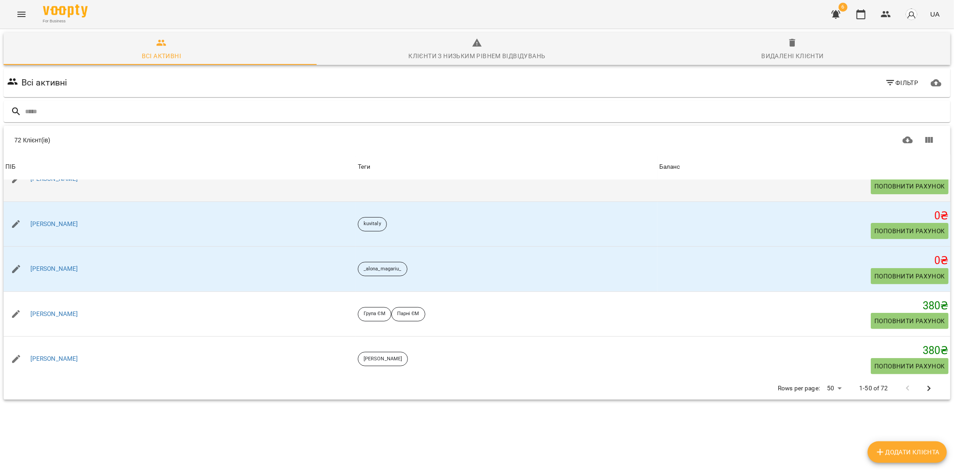
scroll to position [248, 0]
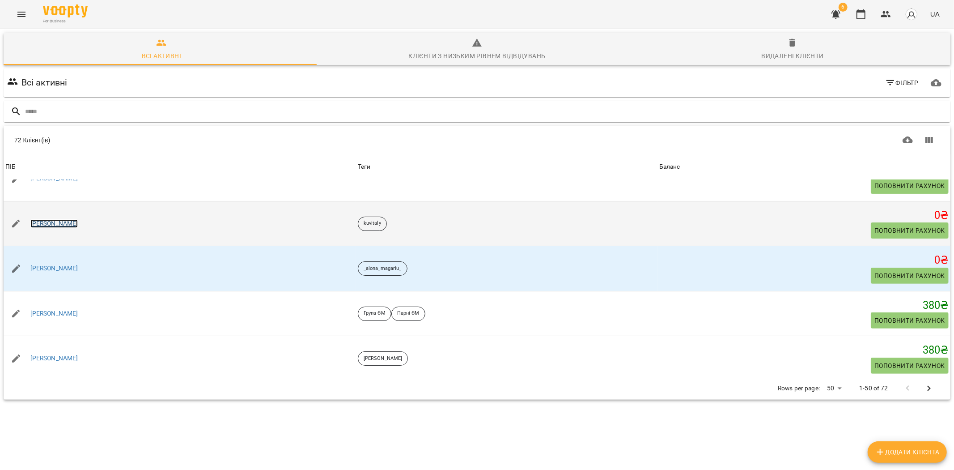
click at [36, 227] on link "[PERSON_NAME]" at bounding box center [54, 223] width 48 height 9
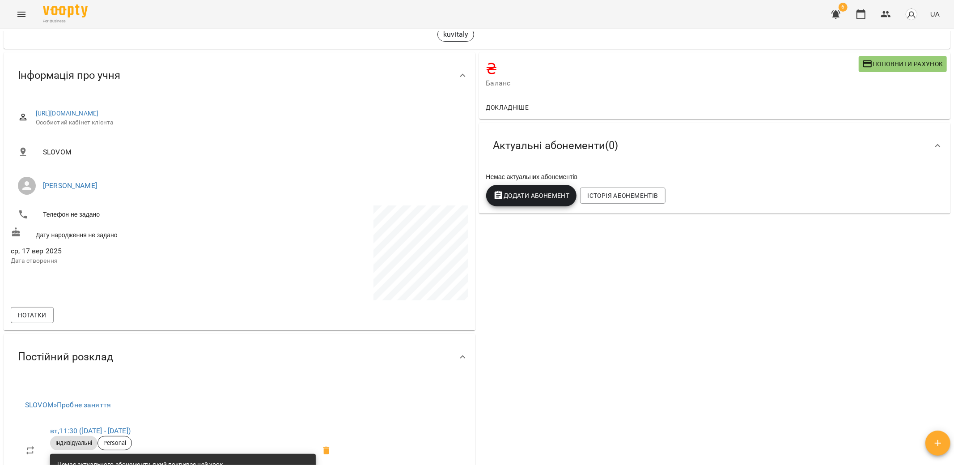
scroll to position [99, 0]
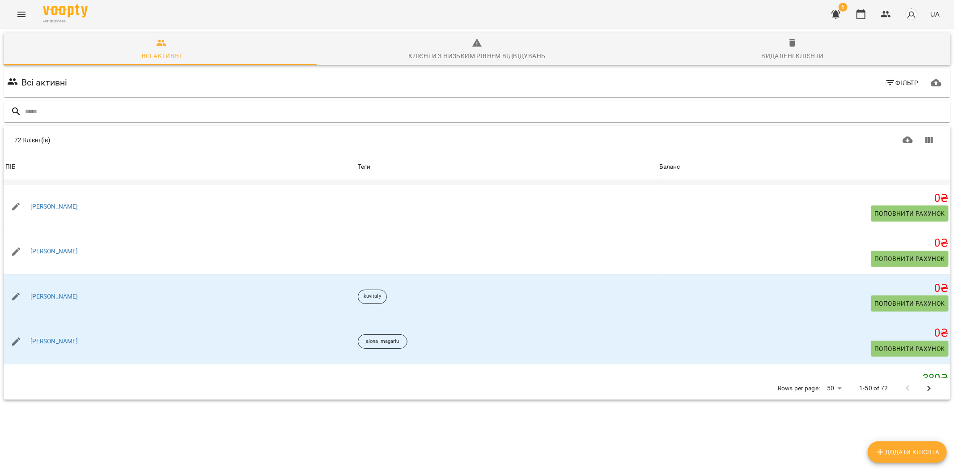
scroll to position [199, 0]
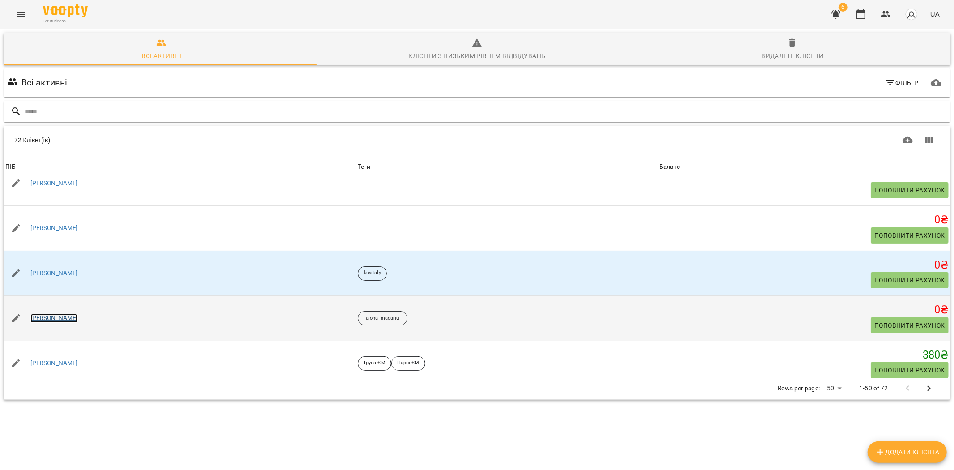
click at [70, 315] on link "[PERSON_NAME]" at bounding box center [54, 318] width 48 height 9
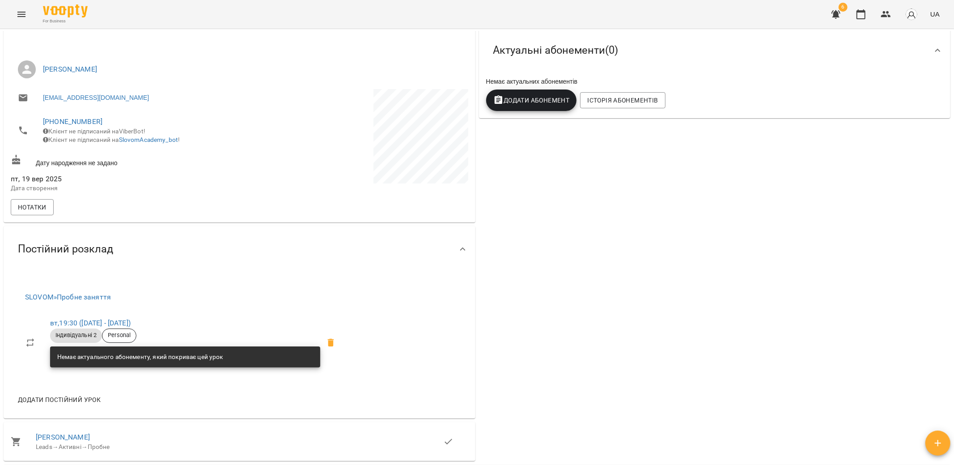
scroll to position [149, 0]
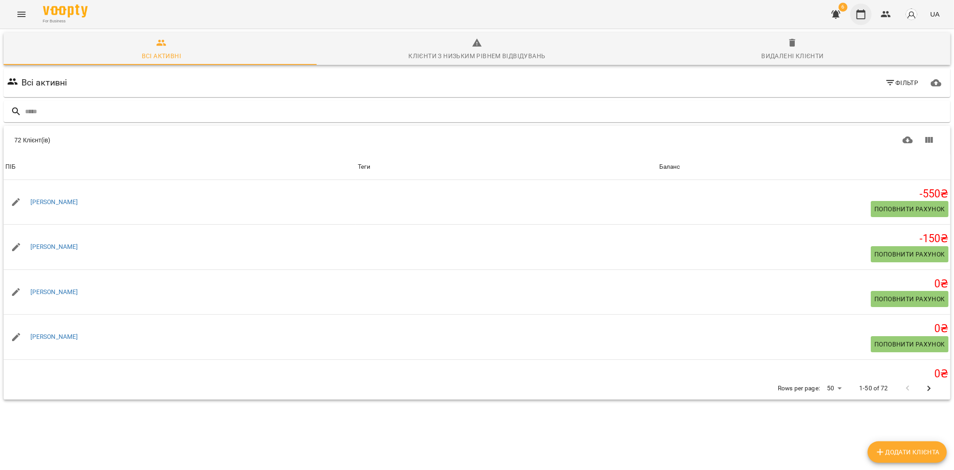
click at [865, 12] on button "button" at bounding box center [860, 14] width 21 height 21
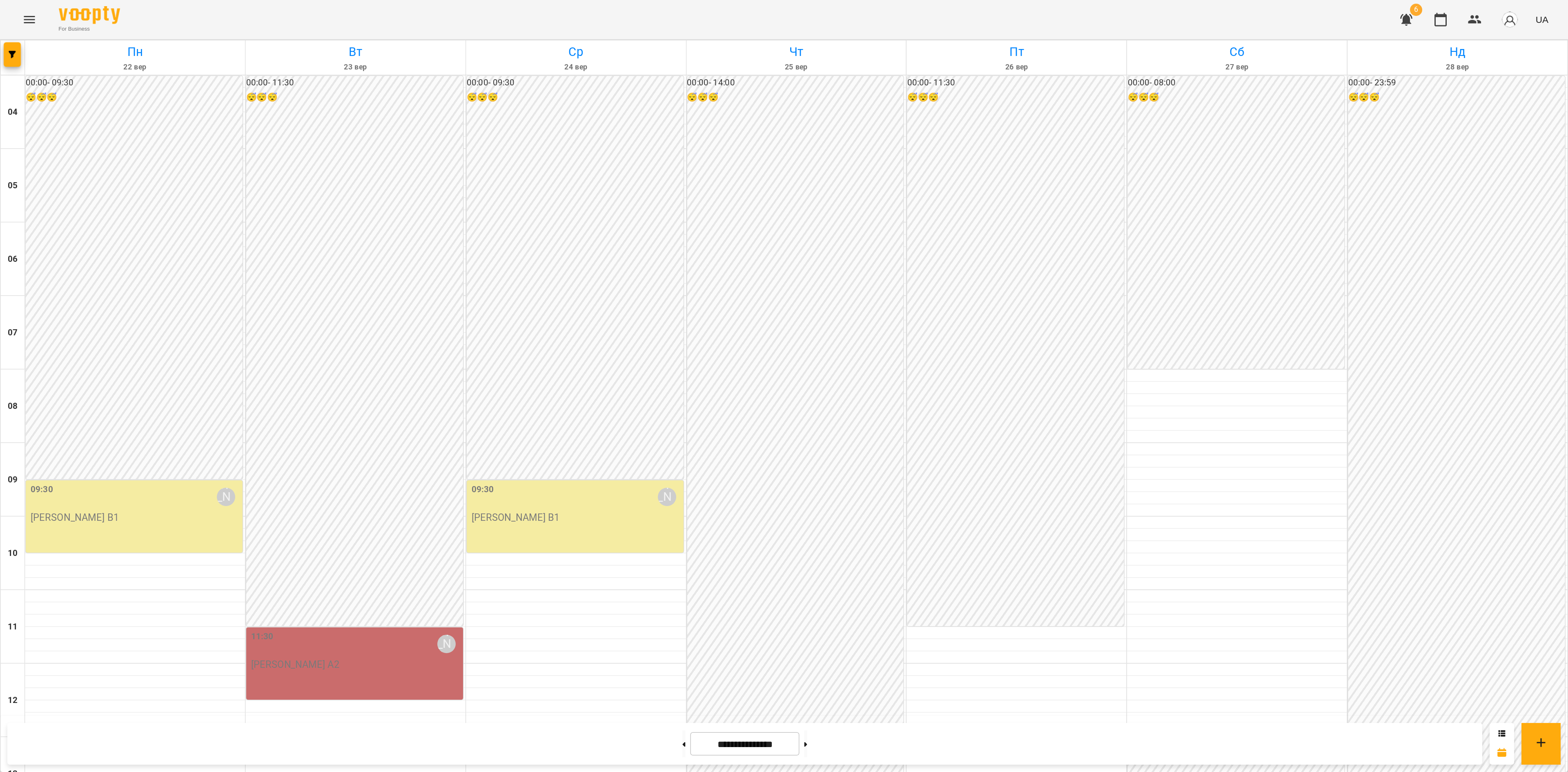
scroll to position [46, 0]
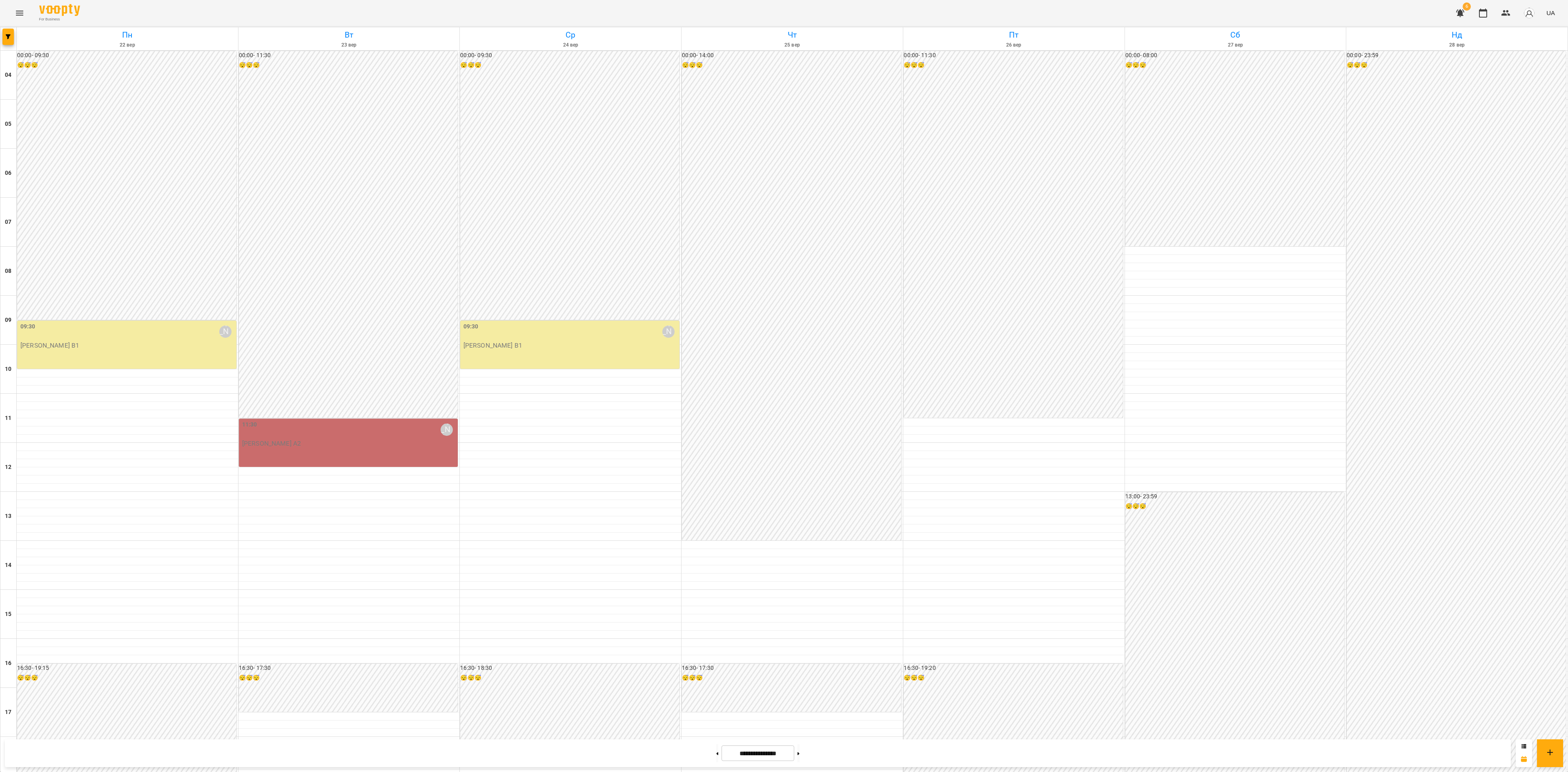
drag, startPoint x: 4, startPoint y: 16, endPoint x: 7, endPoint y: 23, distance: 7.6
click at [4, 16] on div "For Business 6 UA" at bounding box center [784, 13] width 1568 height 26
click at [15, 40] on div at bounding box center [8, 38] width 16 height 23
click at [0, 38] on div "[DATE] [DATE] [DATE] [DATE] [DATE] [DATE] Нд [DATE] 05 06 07 08 09 10 11 12 13 …" at bounding box center [784, 523] width 1568 height 992
click at [7, 37] on icon "button" at bounding box center [7, 37] width 5 height 5
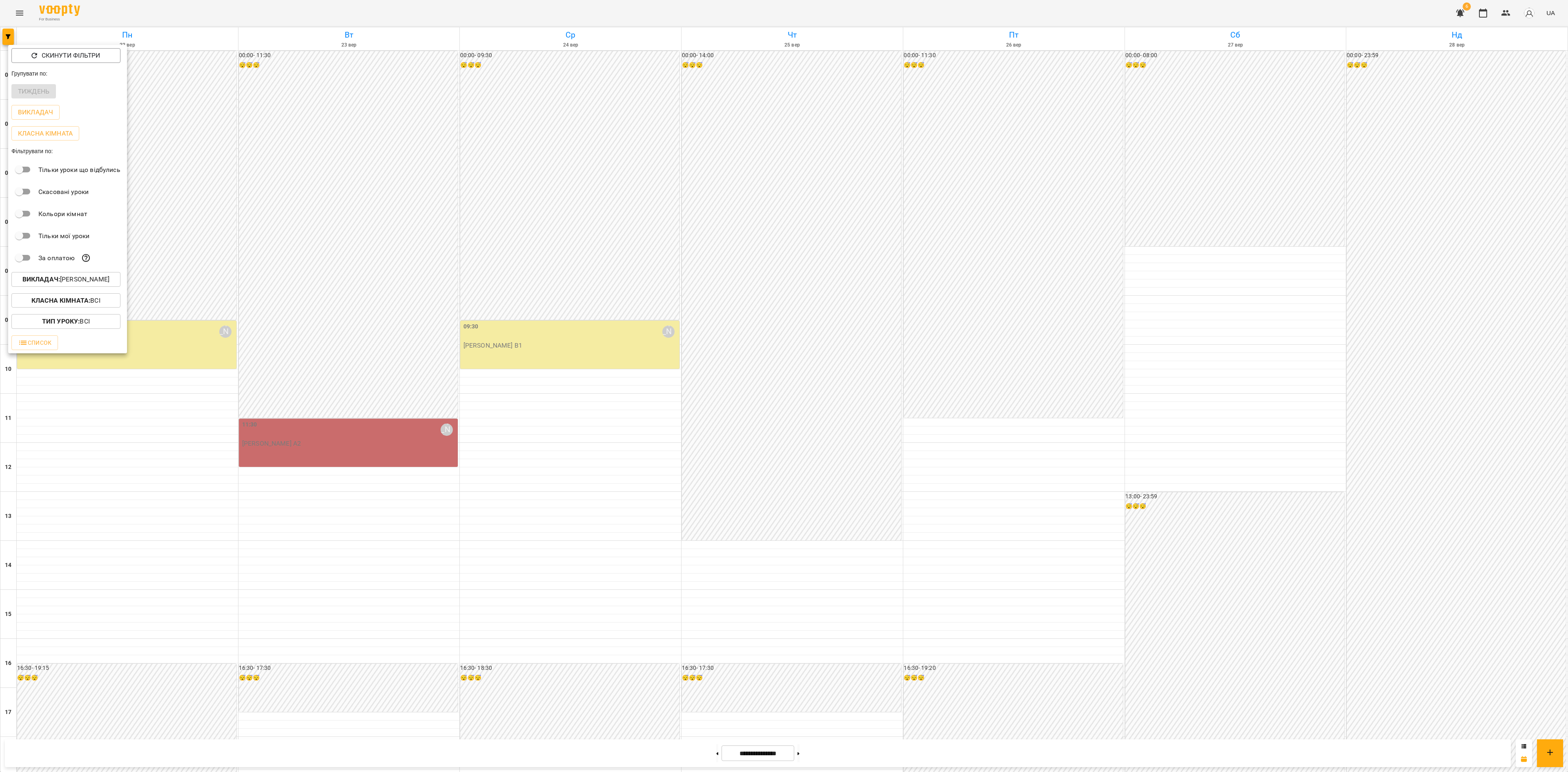
click at [94, 282] on p "Викладач : [PERSON_NAME]" at bounding box center [66, 280] width 87 height 10
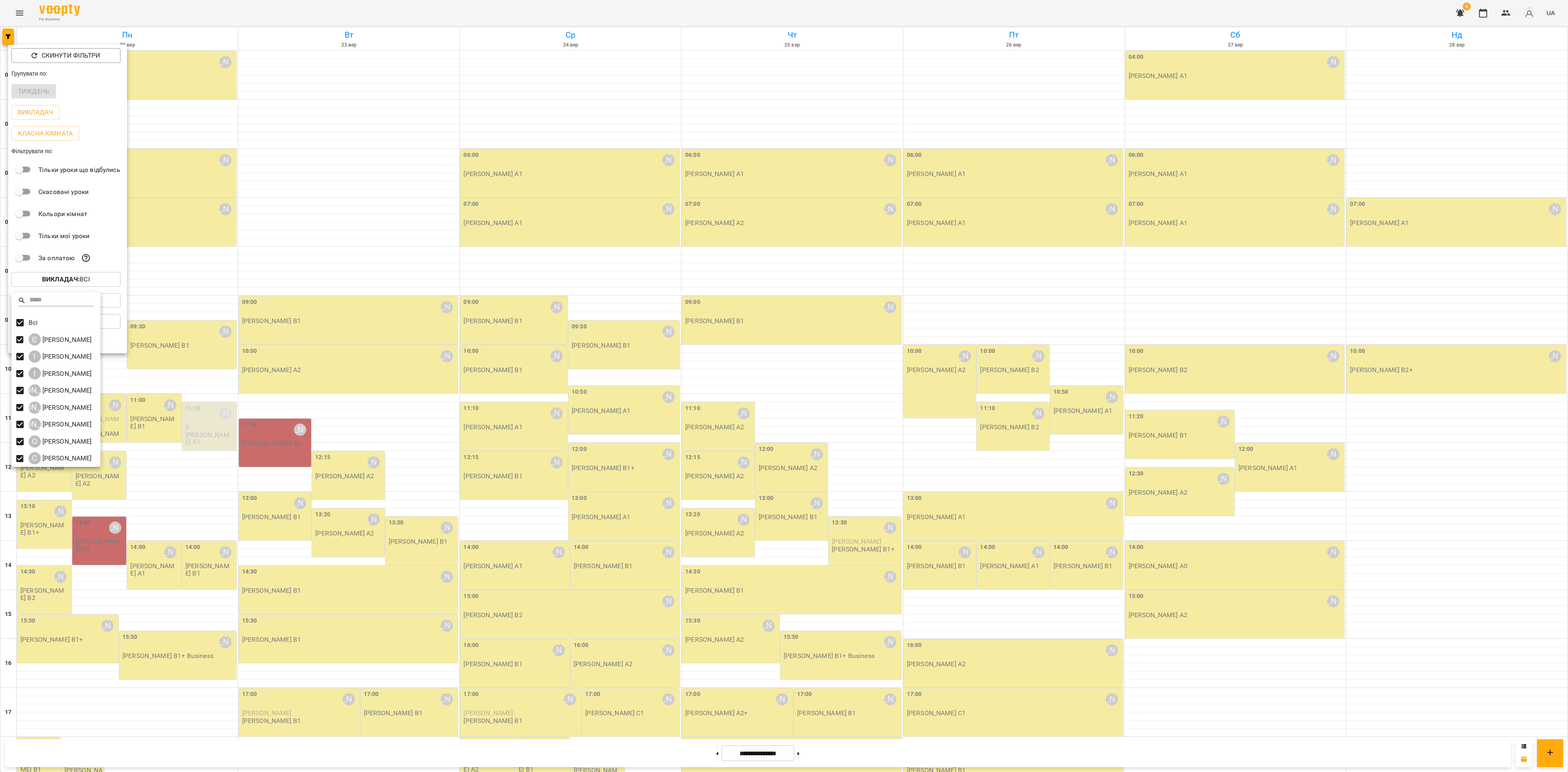
click at [477, 236] on div at bounding box center [784, 386] width 1568 height 772
click at [584, 291] on div at bounding box center [784, 386] width 1568 height 772
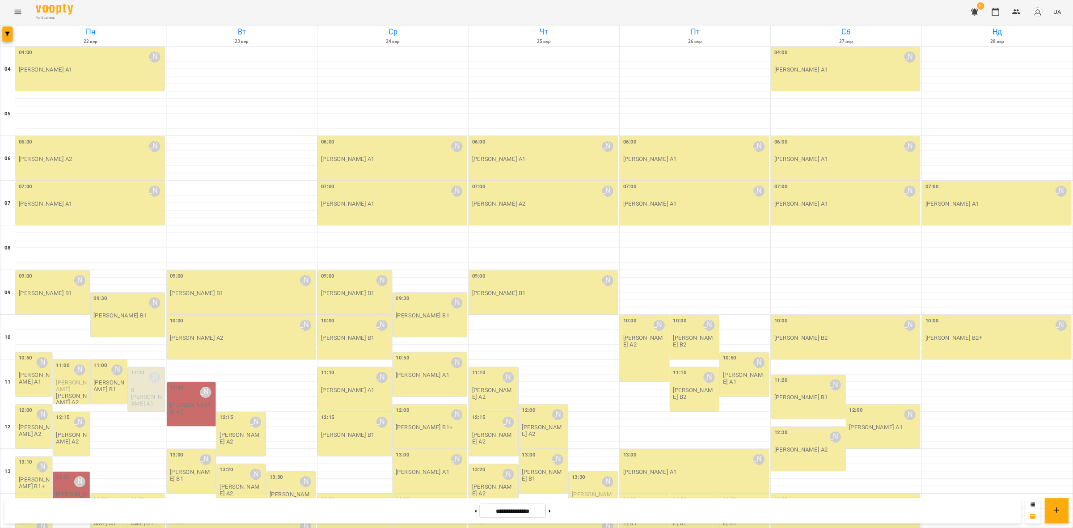
scroll to position [0, 0]
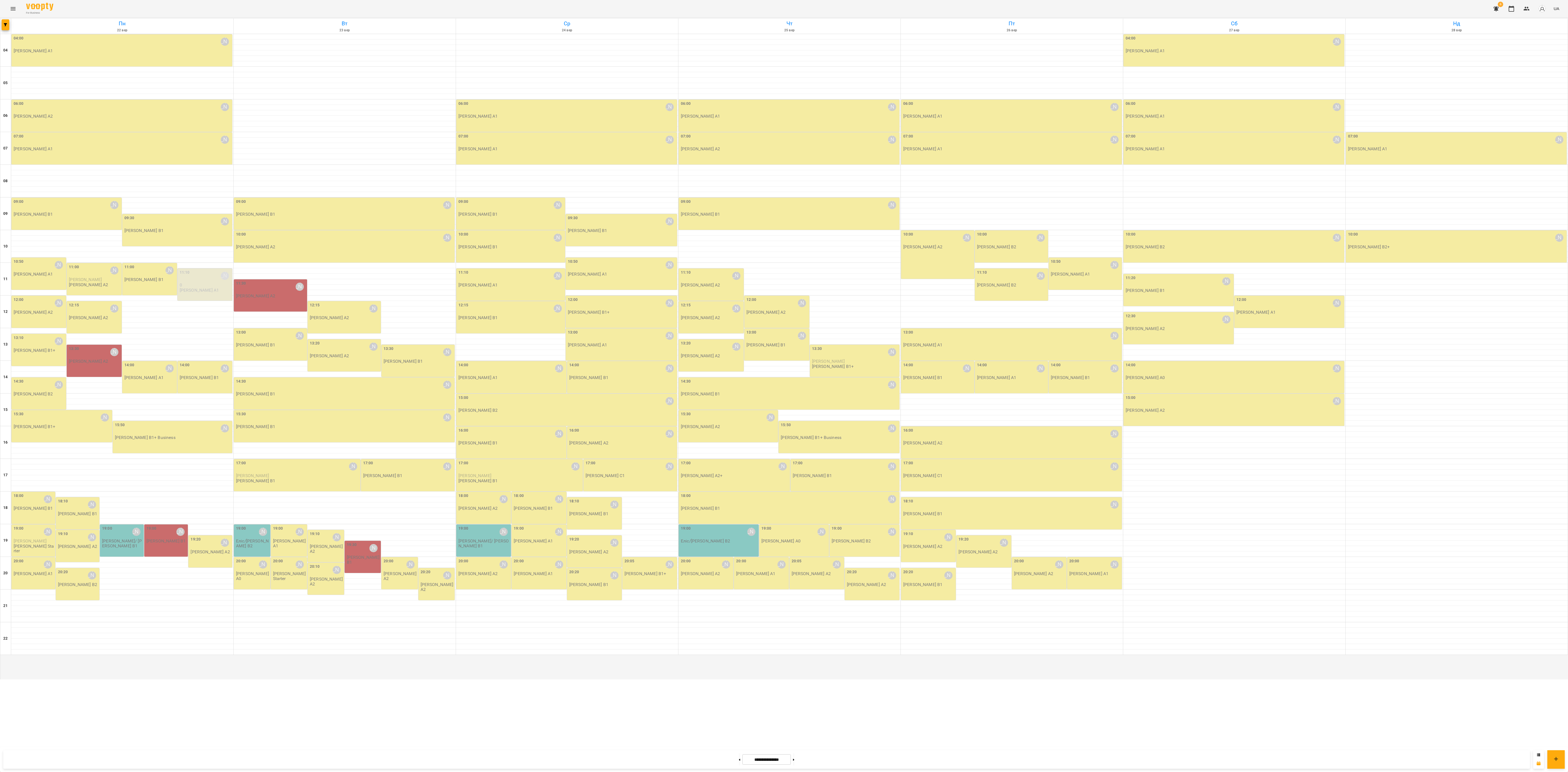
click at [96, 363] on p "[PERSON_NAME] А2" at bounding box center [88, 361] width 39 height 5
drag, startPoint x: 145, startPoint y: 320, endPoint x: 82, endPoint y: 312, distance: 63.5
click at [82, 312] on div "[PERSON_NAME] А2 [DATE] 13:30 - 14:30" at bounding box center [109, 322] width 82 height 24
copy h6 "[PERSON_NAME] А2"
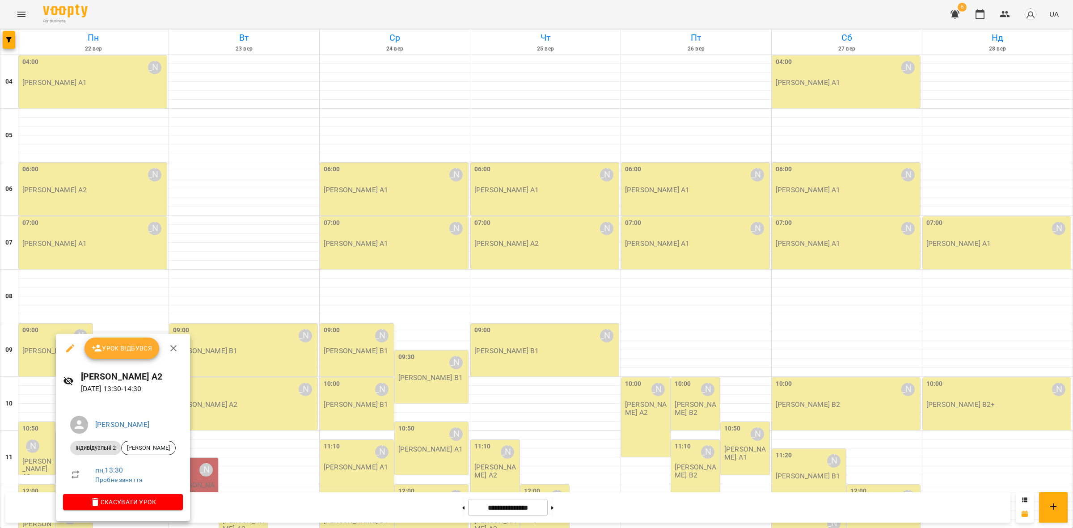
click at [488, 220] on div at bounding box center [536, 264] width 1073 height 528
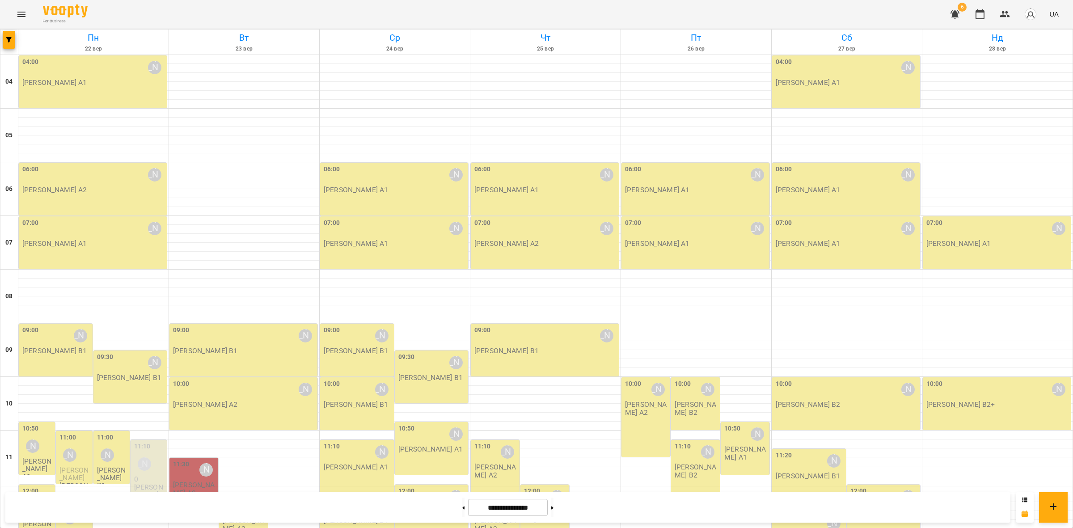
scroll to position [447, 0]
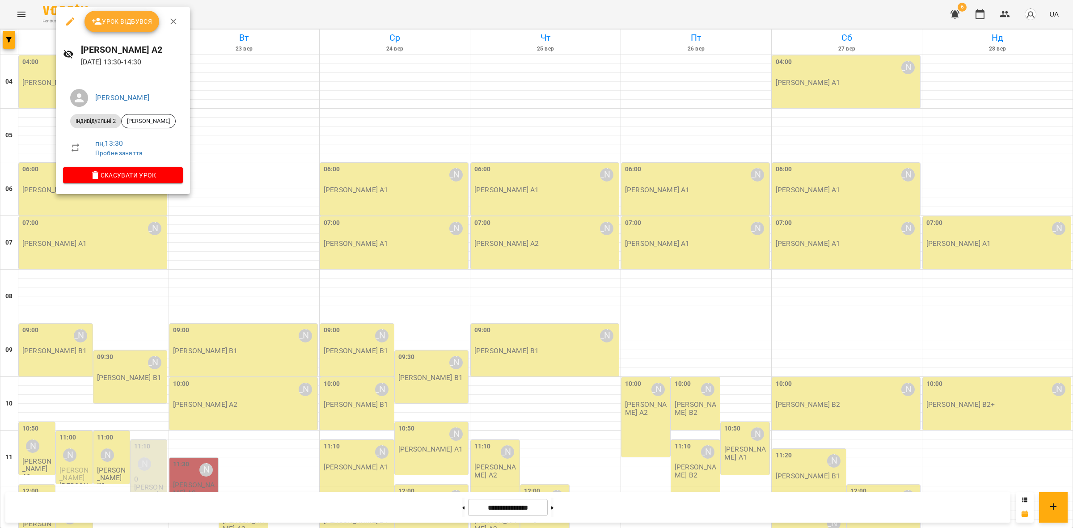
drag, startPoint x: 175, startPoint y: 44, endPoint x: 83, endPoint y: 40, distance: 92.2
click at [83, 40] on div "[PERSON_NAME] А2 [DATE] 13:30 - 14:30" at bounding box center [123, 55] width 134 height 39
copy h6 "[PERSON_NAME] А2"
click at [161, 119] on span "[PERSON_NAME]" at bounding box center [149, 121] width 54 height 8
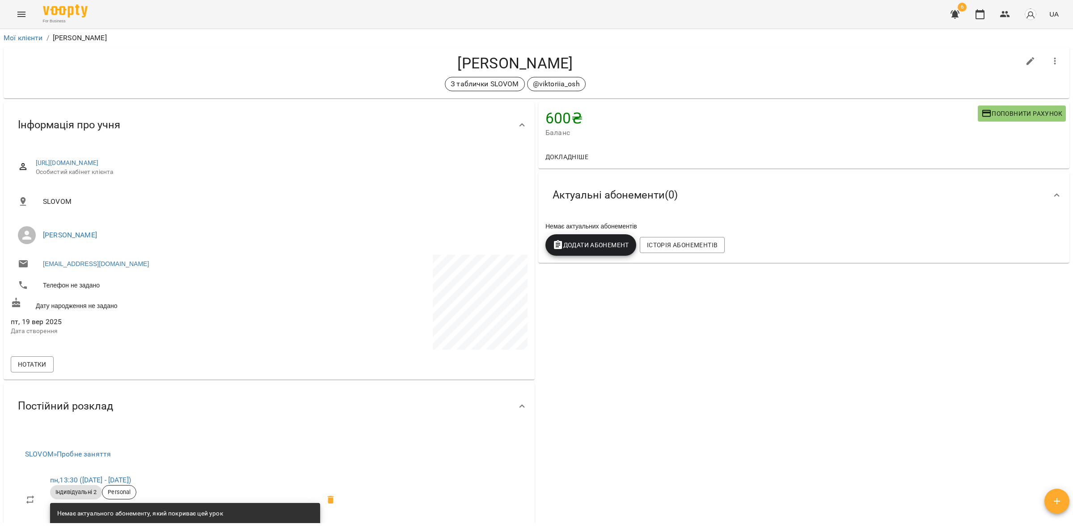
drag, startPoint x: 323, startPoint y: 160, endPoint x: 208, endPoint y: 133, distance: 118.0
click at [208, 133] on div "Інформація про учня [URL][DOMAIN_NAME] Особистий кабінет клієнта SLOVOM [PERSON…" at bounding box center [269, 241] width 531 height 278
copy link "[URL][DOMAIN_NAME]"
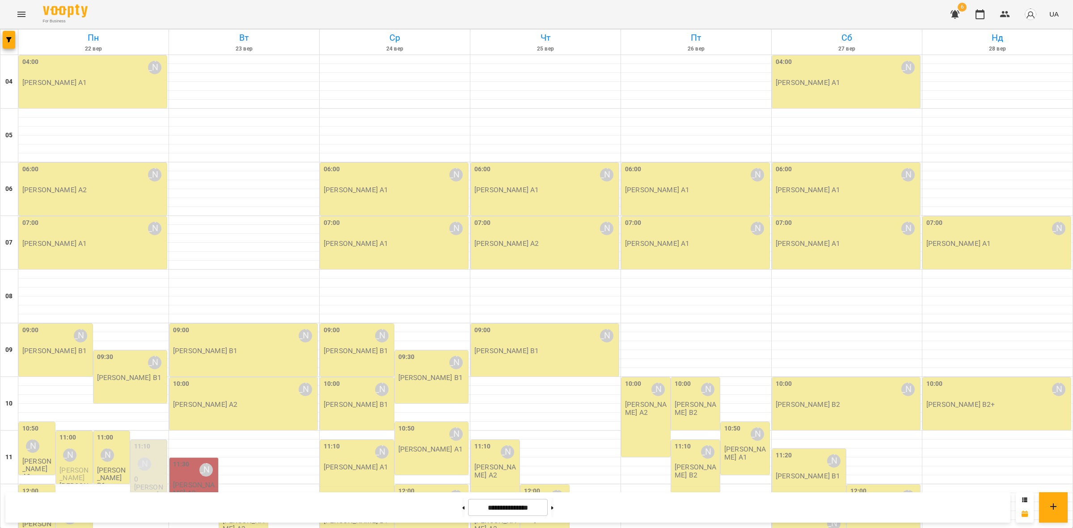
scroll to position [587, 0]
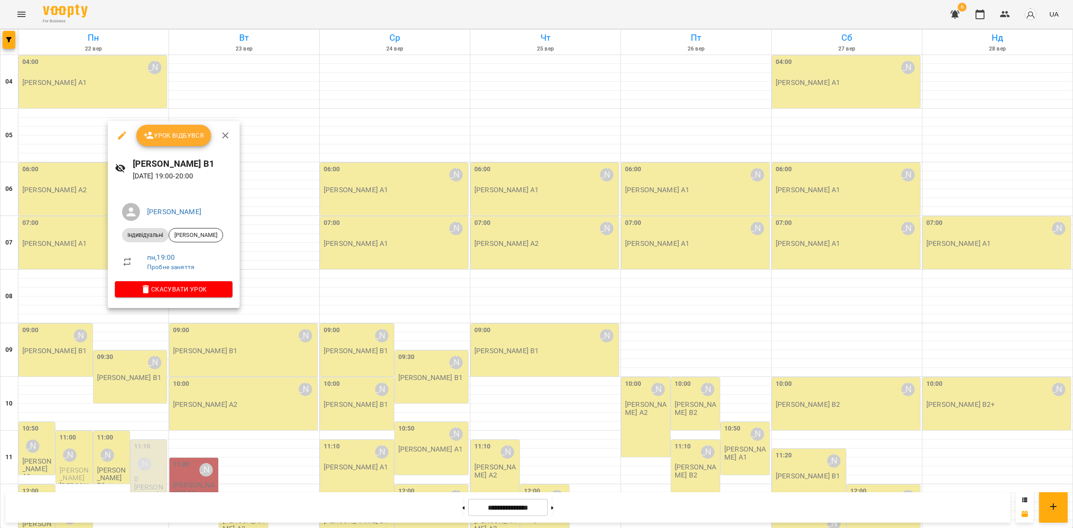
click at [226, 158] on h6 "[PERSON_NAME] В1" at bounding box center [183, 164] width 100 height 14
drag, startPoint x: 226, startPoint y: 158, endPoint x: 131, endPoint y: 148, distance: 95.7
click at [131, 148] on div "Урок відбувся [PERSON_NAME] В1 [DATE] 19:00 - 20:00 [PERSON_NAME] Індивідуальні…" at bounding box center [174, 214] width 132 height 187
click at [131, 148] on div "Урок відбувся" at bounding box center [174, 135] width 132 height 29
click at [206, 232] on span "[PERSON_NAME]" at bounding box center [196, 235] width 54 height 8
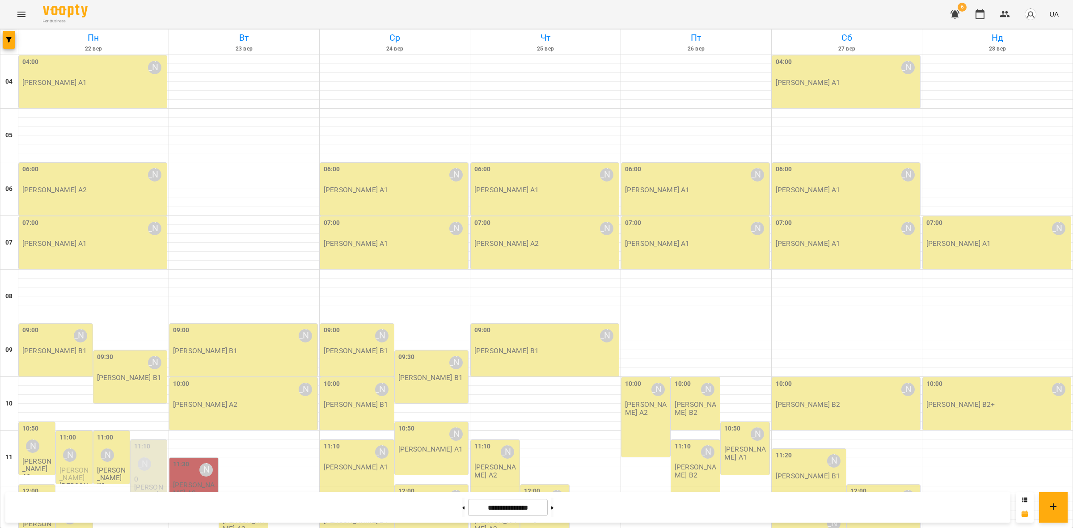
scroll to position [224, 0]
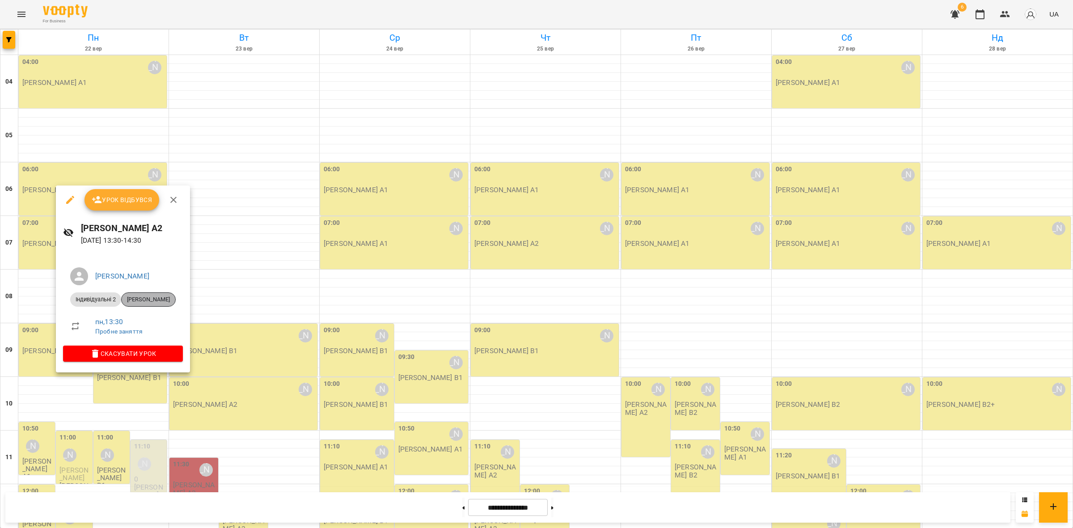
click at [166, 301] on span "[PERSON_NAME]" at bounding box center [149, 300] width 54 height 8
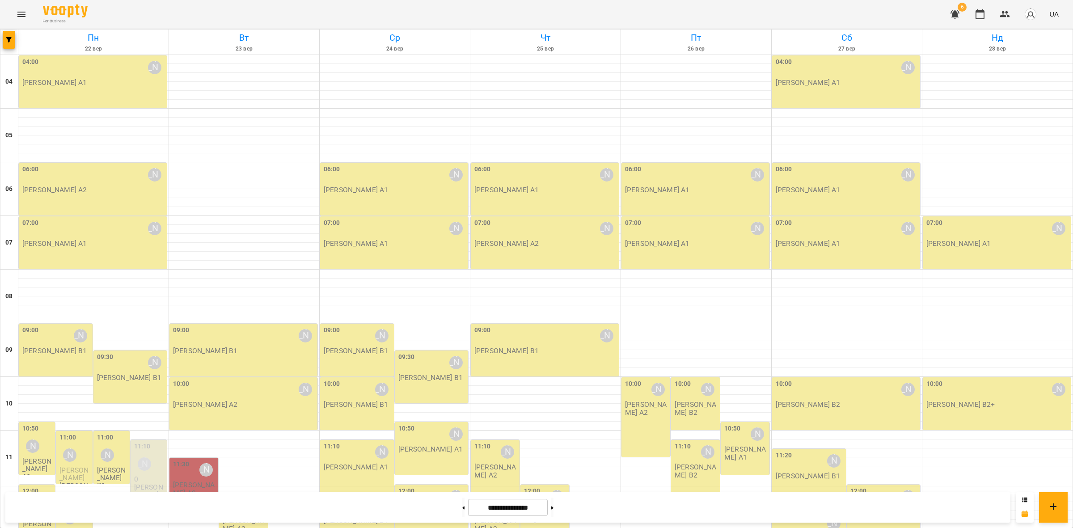
scroll to position [587, 0]
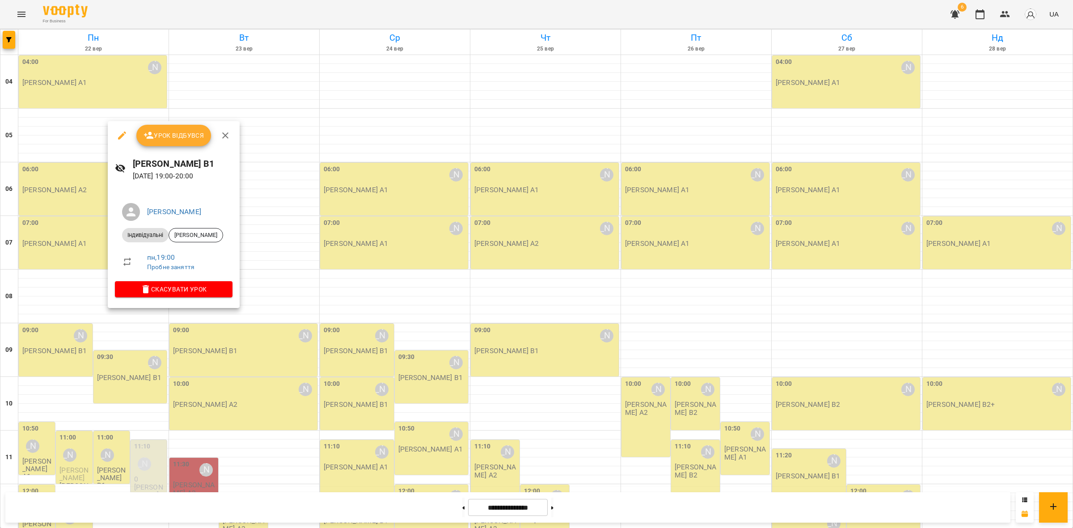
drag, startPoint x: 227, startPoint y: 165, endPoint x: 255, endPoint y: 511, distance: 347.7
click at [118, 163] on div "[PERSON_NAME] В1 [DATE] 19:00 - 20:00" at bounding box center [174, 169] width 132 height 39
copy h6 "[PERSON_NAME] В1"
click at [196, 233] on span "[PERSON_NAME]" at bounding box center [196, 235] width 54 height 8
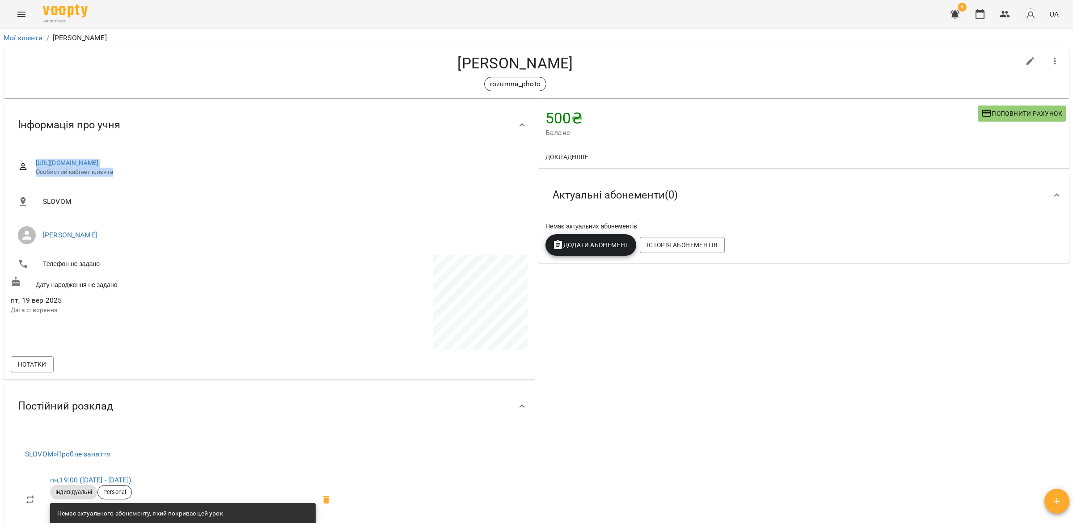
drag, startPoint x: 307, startPoint y: 156, endPoint x: 206, endPoint y: 136, distance: 102.9
click at [204, 135] on div "Інформація про учня [URL][DOMAIN_NAME] Особистий кабінет клієнта SLOVOM [PERSON…" at bounding box center [269, 241] width 531 height 278
click at [227, 204] on span "SLOVOM" at bounding box center [282, 201] width 478 height 11
drag, startPoint x: 310, startPoint y: 154, endPoint x: 255, endPoint y: 130, distance: 59.7
click at [255, 130] on div "Інформація про учня [URL][DOMAIN_NAME] Особистий кабінет клієнта SLOVOM [PERSON…" at bounding box center [269, 241] width 531 height 278
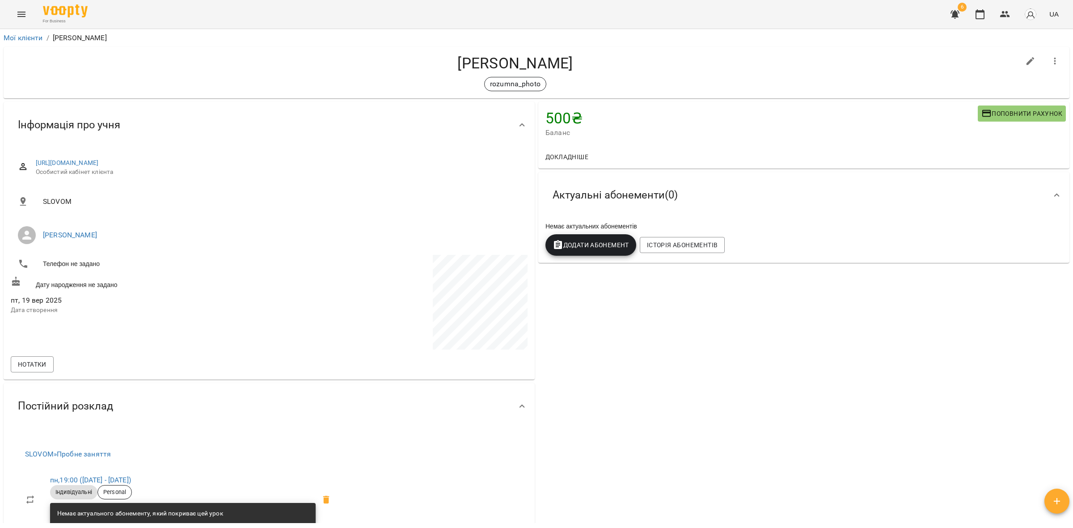
copy link "[URL][DOMAIN_NAME]"
click at [23, 19] on icon "Menu" at bounding box center [21, 14] width 11 height 11
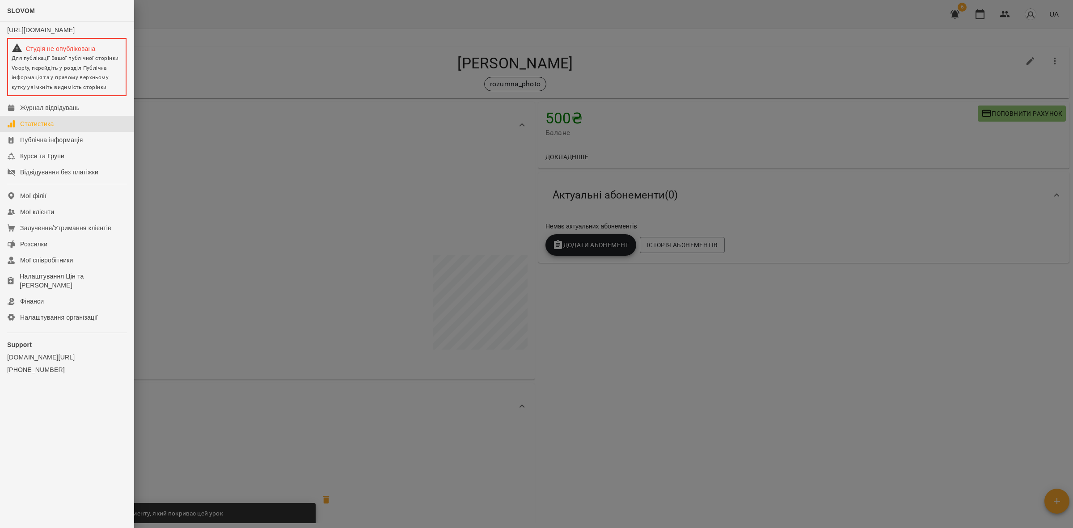
click at [66, 130] on link "Статистика" at bounding box center [67, 124] width 134 height 16
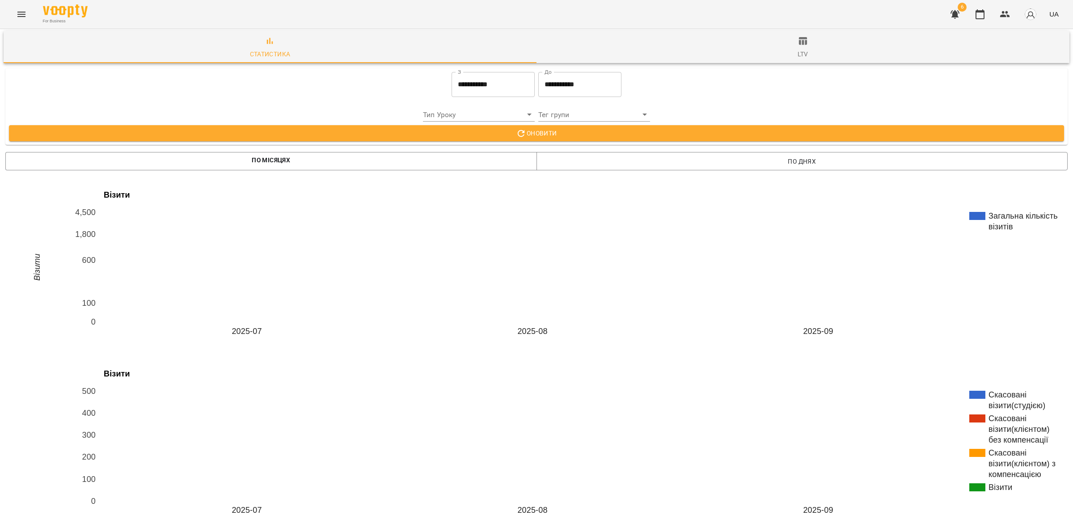
scroll to position [1162, 0]
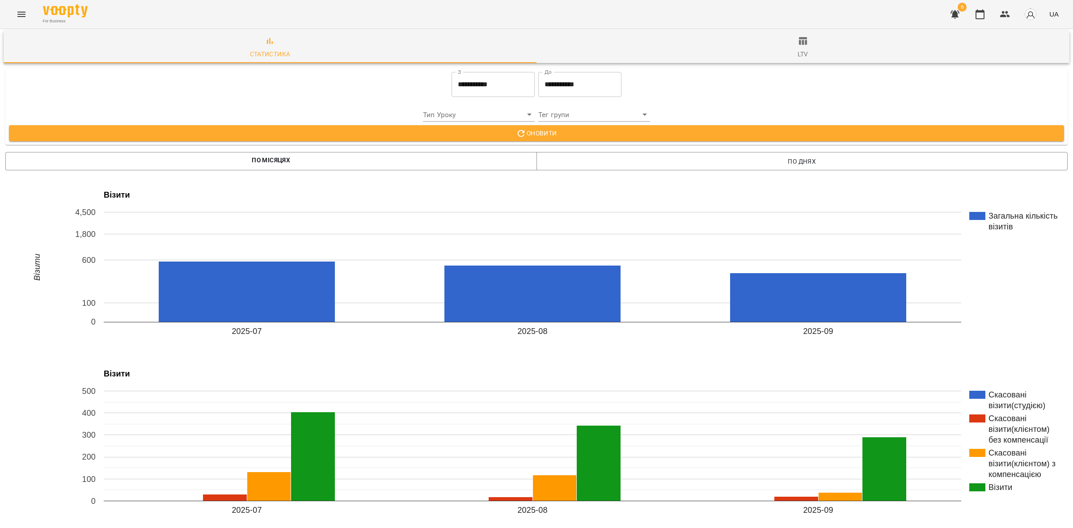
click at [24, 9] on icon "Menu" at bounding box center [21, 14] width 11 height 11
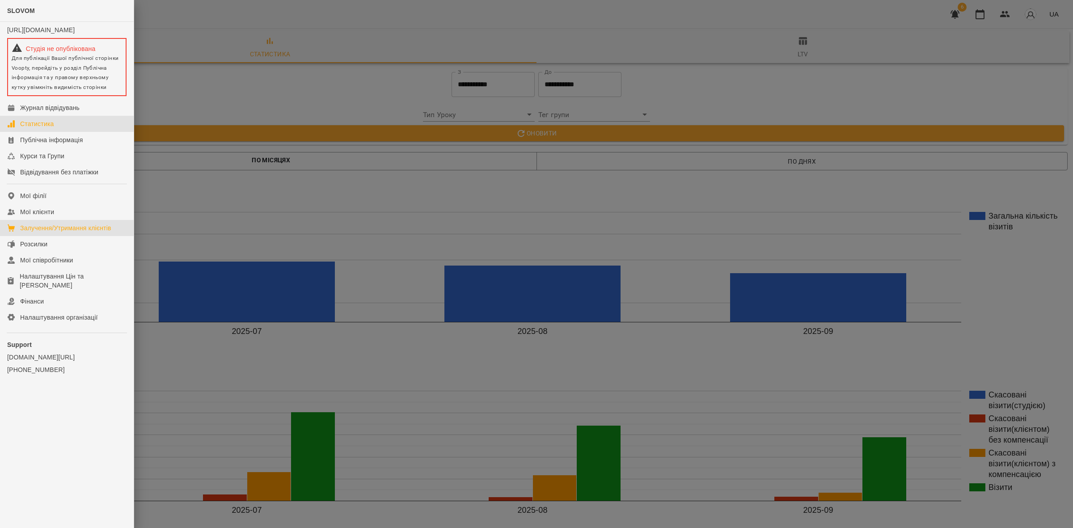
click at [76, 231] on div "Залучення/Утримання клієнтів" at bounding box center [65, 228] width 91 height 9
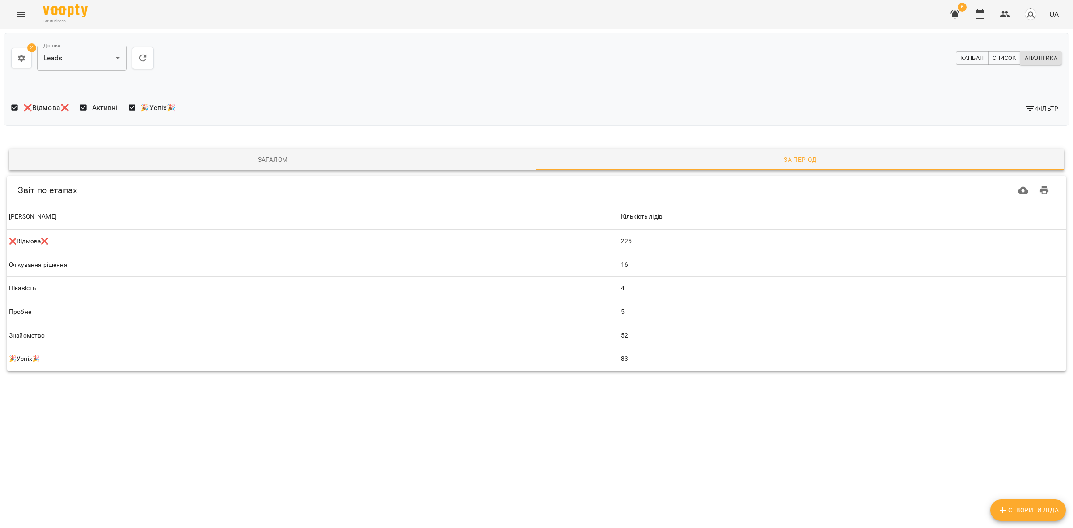
click at [1043, 54] on span "Аналітика" at bounding box center [1041, 58] width 33 height 10
click at [1037, 107] on span "Фільтр" at bounding box center [1042, 108] width 34 height 11
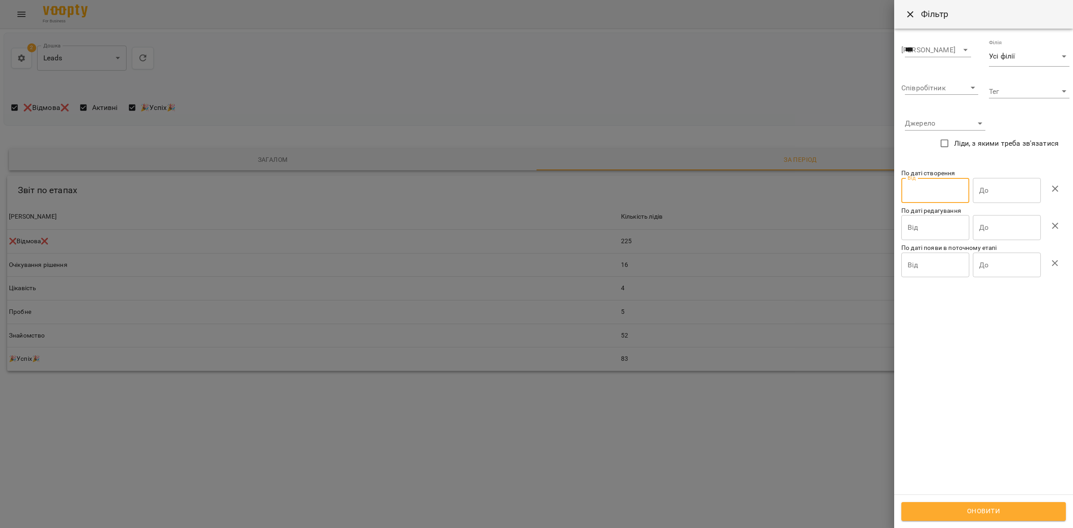
click at [924, 180] on input "Від" at bounding box center [936, 190] width 68 height 25
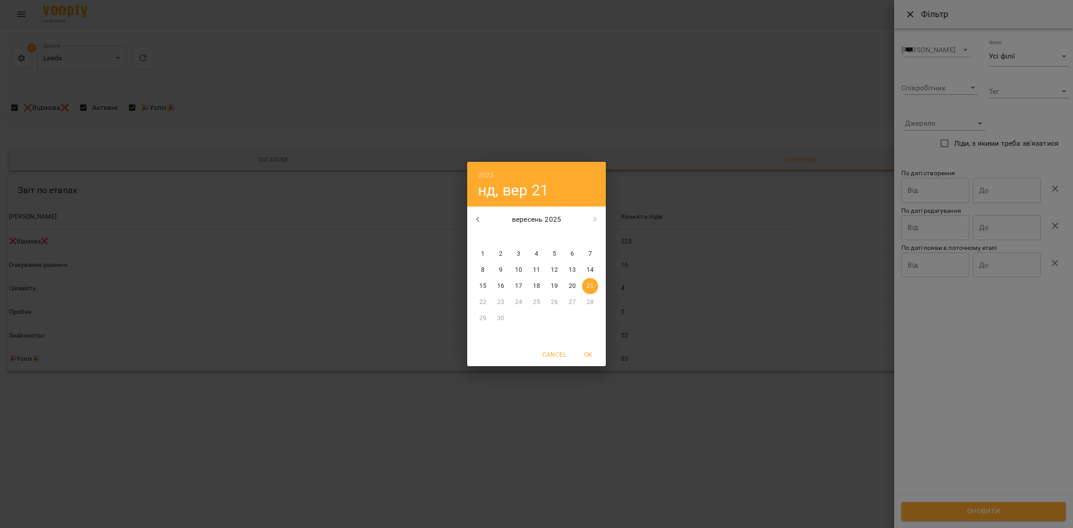
click at [475, 253] on span "1" at bounding box center [483, 254] width 16 height 9
type input "**********"
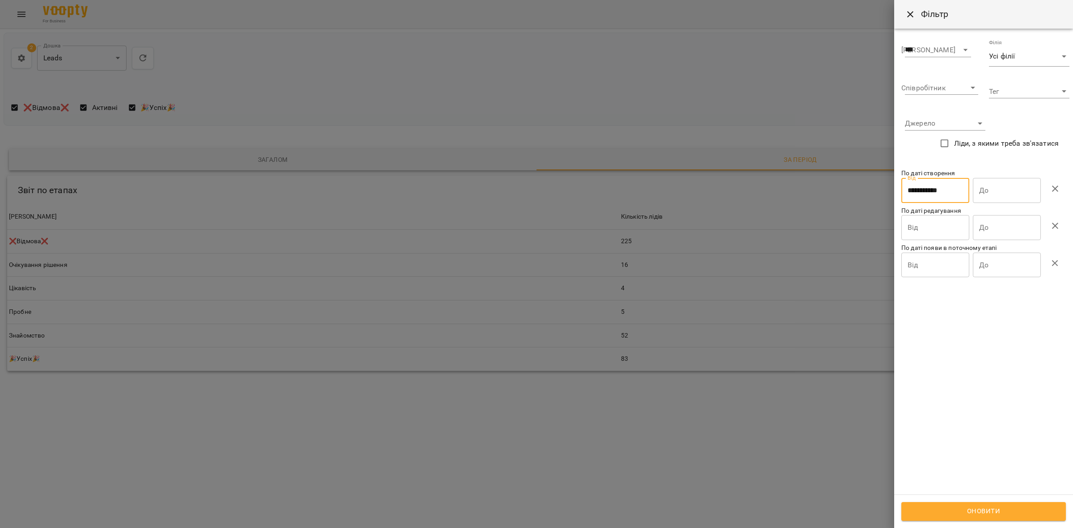
click at [978, 197] on input "До" at bounding box center [1007, 190] width 68 height 25
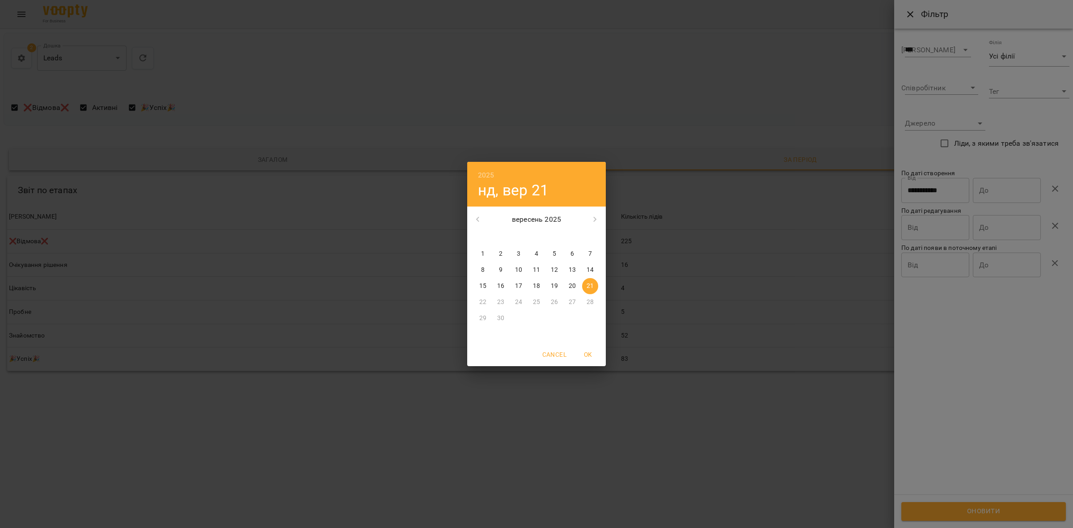
click at [593, 285] on p "21" at bounding box center [590, 286] width 7 height 9
type input "**********"
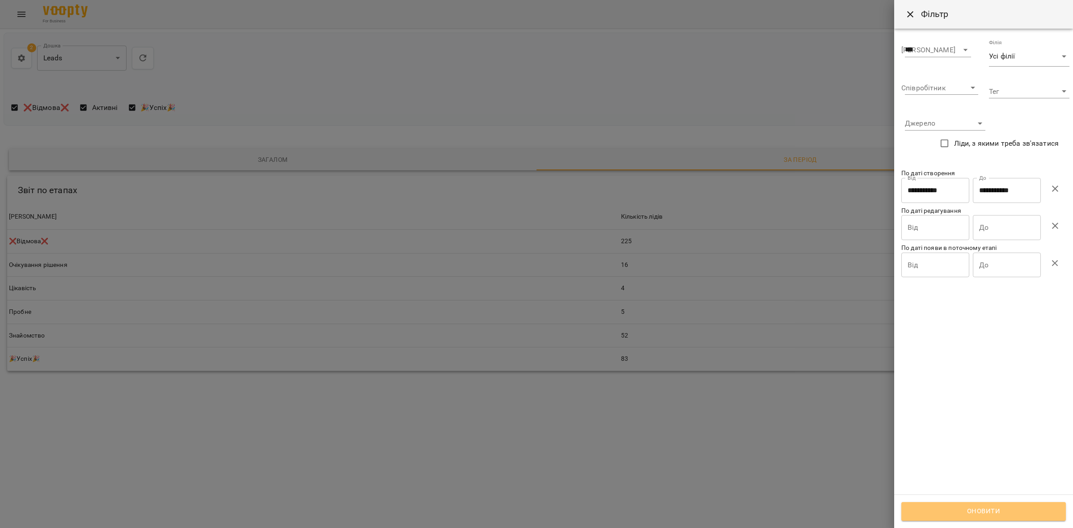
click at [991, 510] on span "Оновити" at bounding box center [983, 512] width 145 height 12
click at [528, 438] on div at bounding box center [536, 264] width 1073 height 528
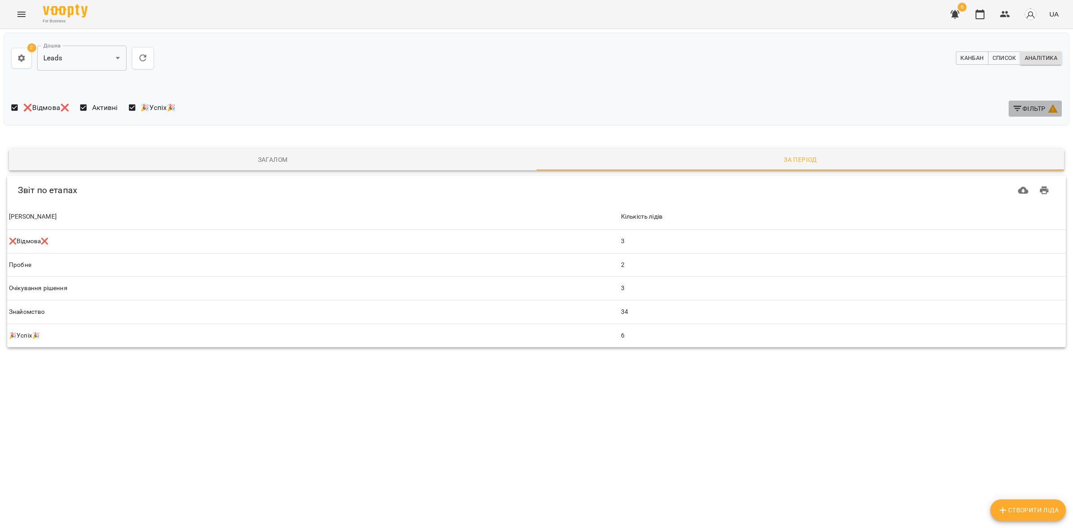
click at [1030, 102] on button "Фільтр" at bounding box center [1035, 109] width 53 height 16
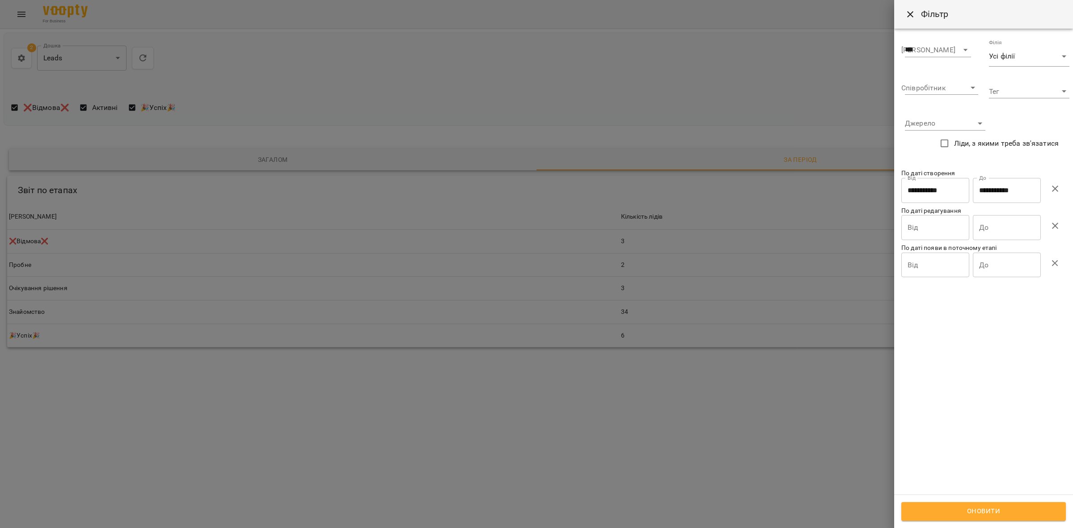
click at [1053, 189] on icon "button" at bounding box center [1055, 188] width 11 height 11
click at [998, 513] on span "Оновити" at bounding box center [983, 512] width 145 height 12
drag, startPoint x: 465, startPoint y: 432, endPoint x: 463, endPoint y: 436, distance: 4.8
click at [464, 432] on div at bounding box center [536, 264] width 1073 height 528
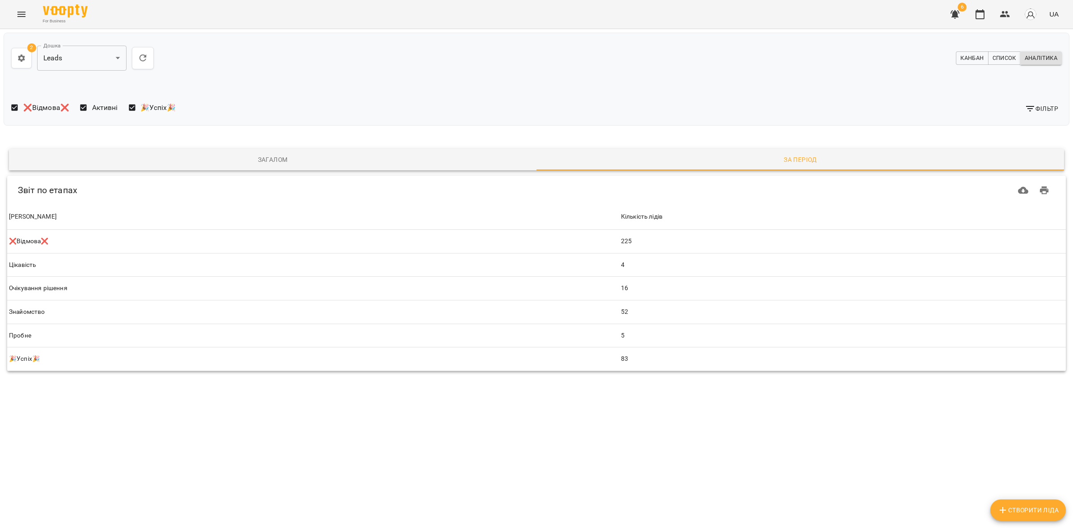
click at [296, 65] on div "**********" at bounding box center [272, 58] width 522 height 36
click at [34, 103] on span "❌Відмова❌" at bounding box center [46, 107] width 46 height 11
click at [160, 110] on span "🎉Успіх🎉" at bounding box center [157, 107] width 35 height 11
click at [32, 106] on span "❌Відмова❌" at bounding box center [46, 107] width 46 height 11
click at [569, 106] on div "Фільтр" at bounding box center [801, 109] width 522 height 16
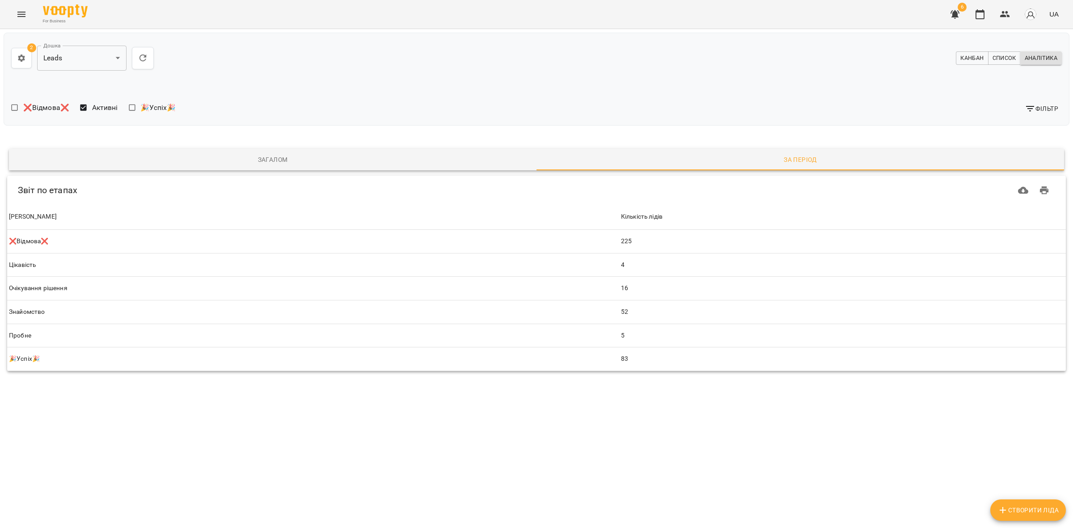
click at [974, 57] on span "Канбан" at bounding box center [972, 58] width 23 height 10
